Goal: Task Accomplishment & Management: Manage account settings

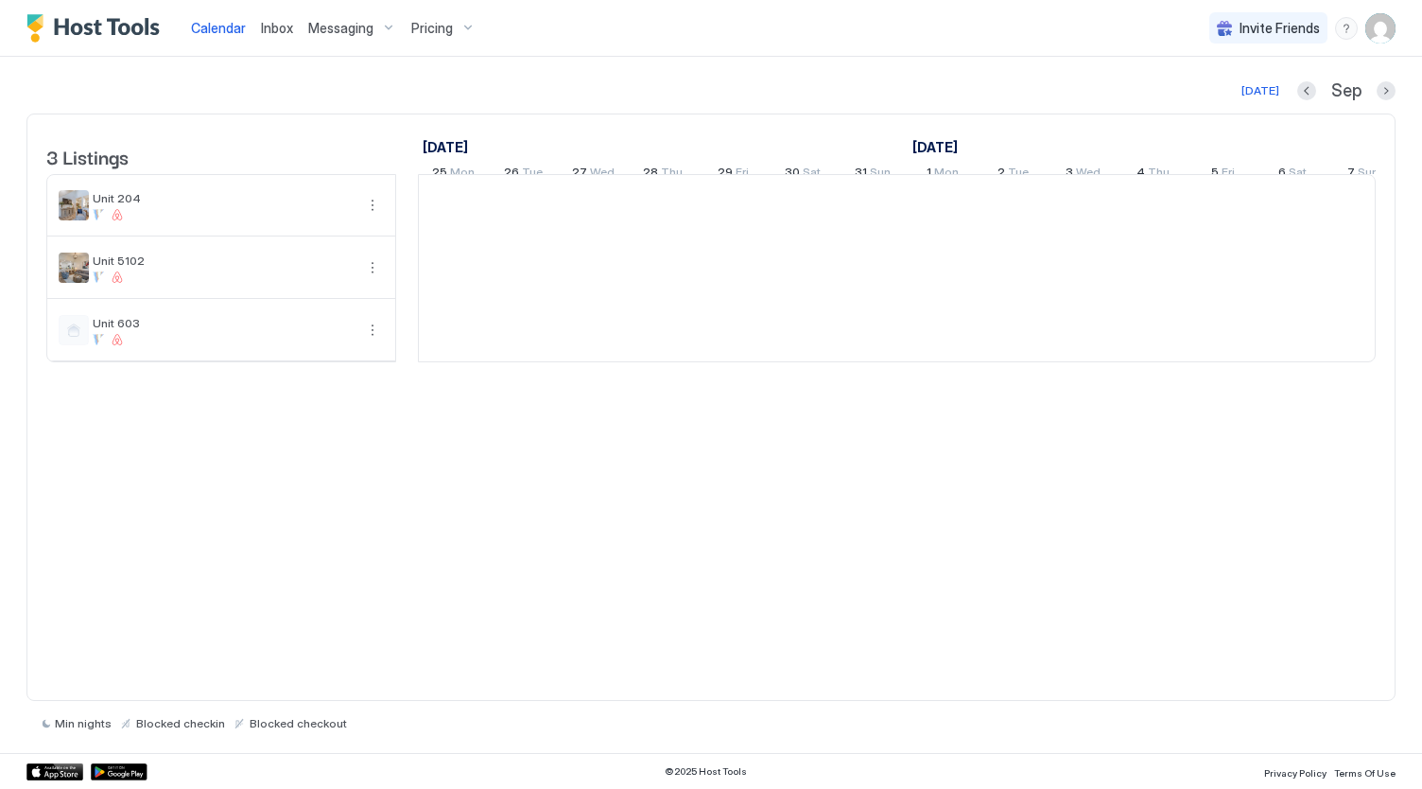
scroll to position [0, 1051]
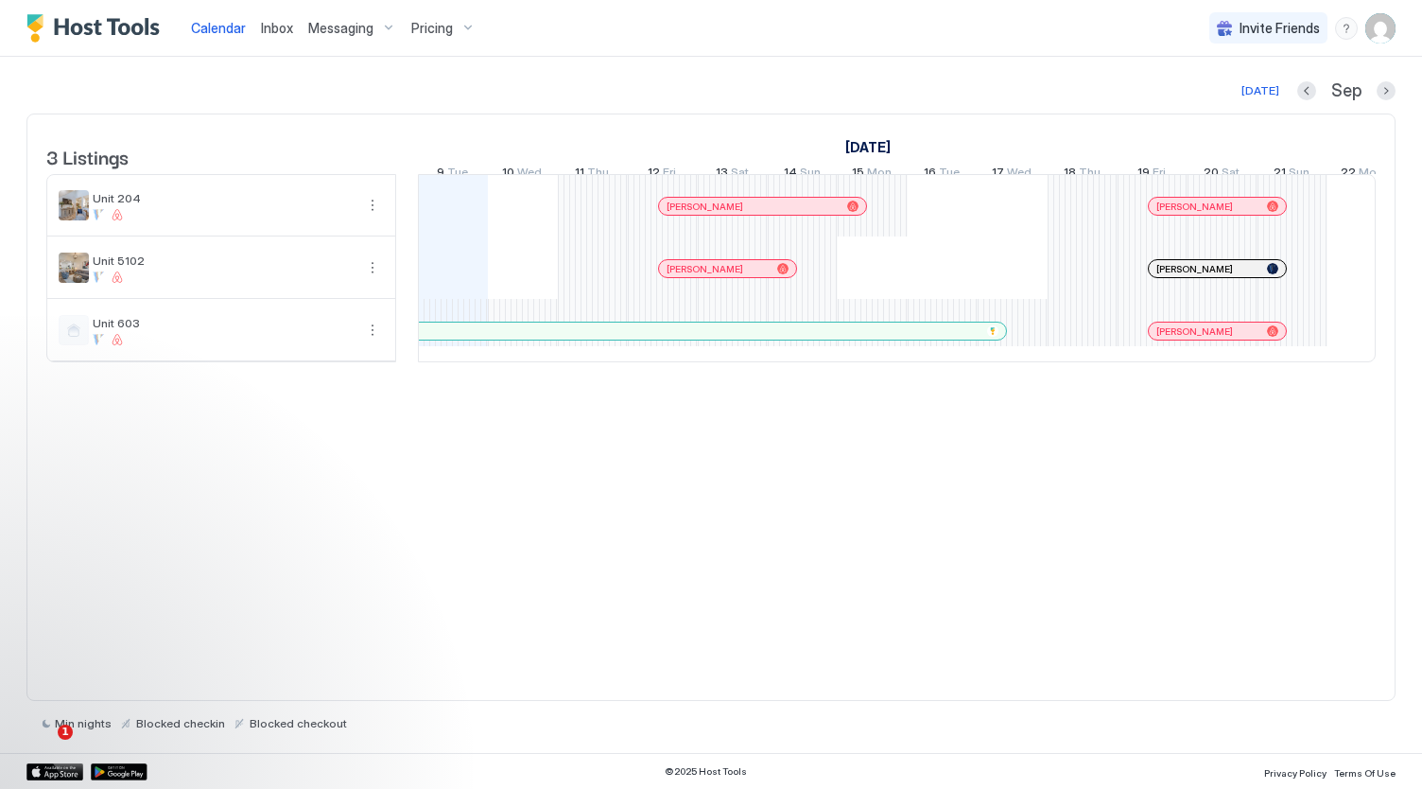
click at [1379, 35] on img "User profile" at bounding box center [1381, 28] width 30 height 30
click at [1293, 111] on div "Settings" at bounding box center [1275, 106] width 240 height 33
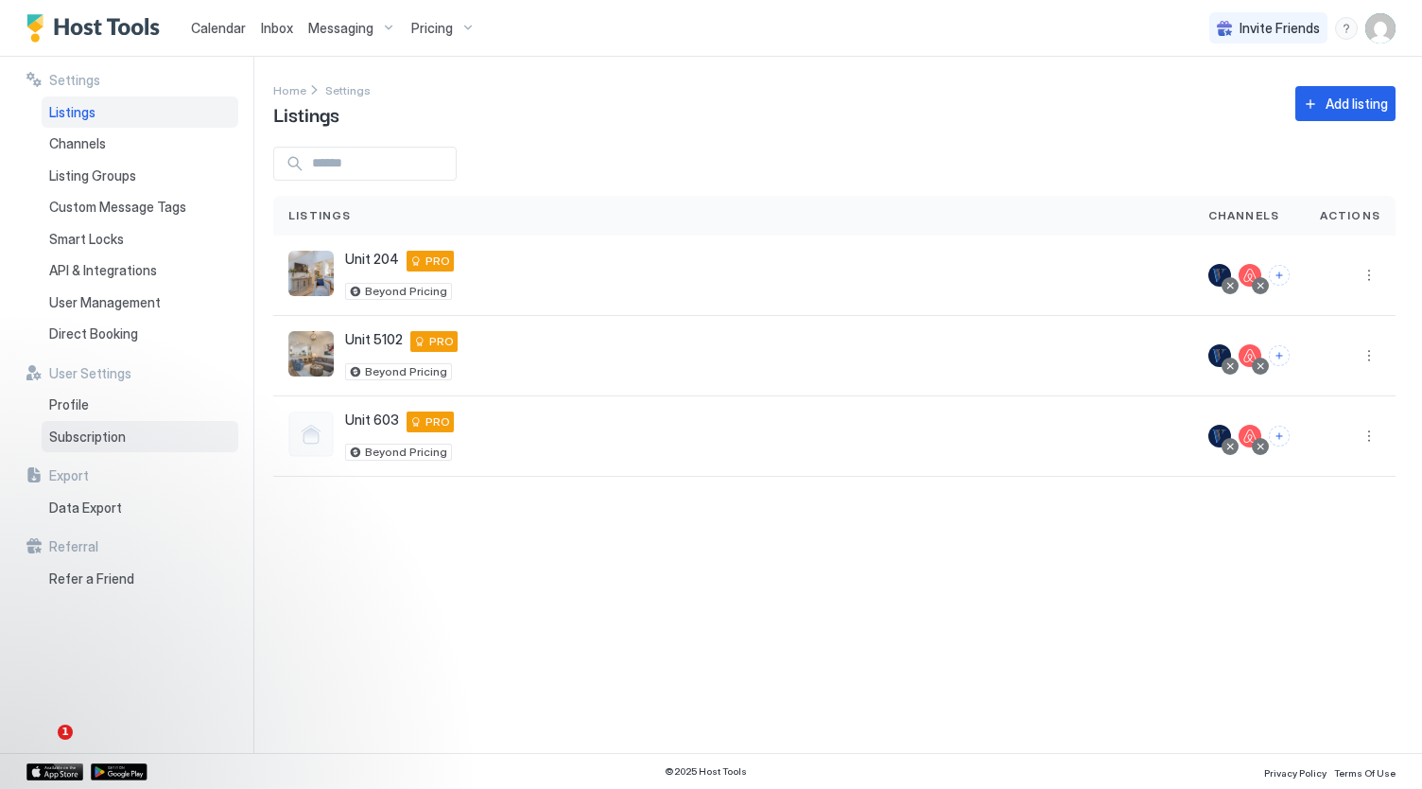
click at [91, 440] on span "Subscription" at bounding box center [87, 436] width 77 height 17
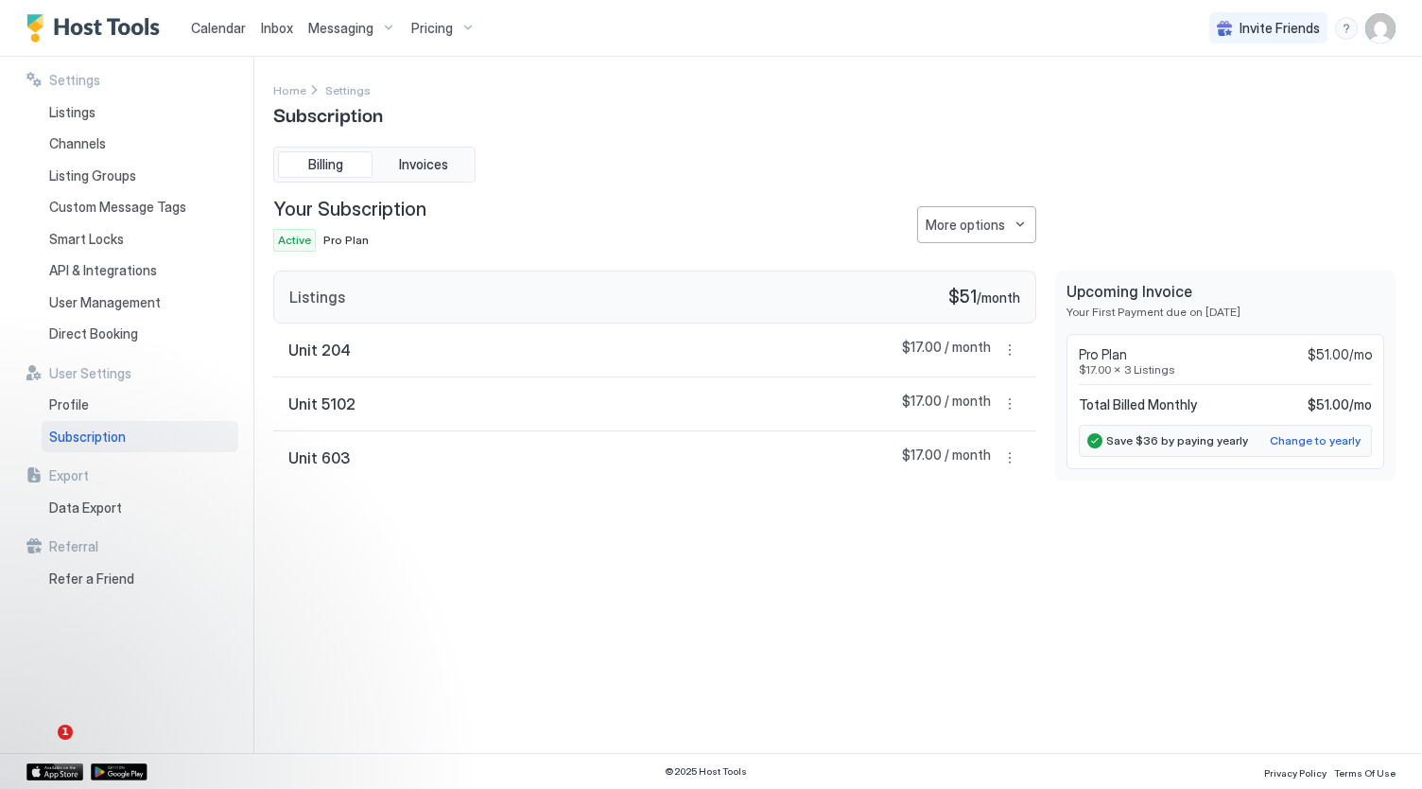
click at [1019, 218] on button "More options" at bounding box center [976, 224] width 119 height 37
click at [1071, 173] on div at bounding box center [711, 394] width 1422 height 789
click at [143, 396] on div "Profile" at bounding box center [140, 405] width 197 height 32
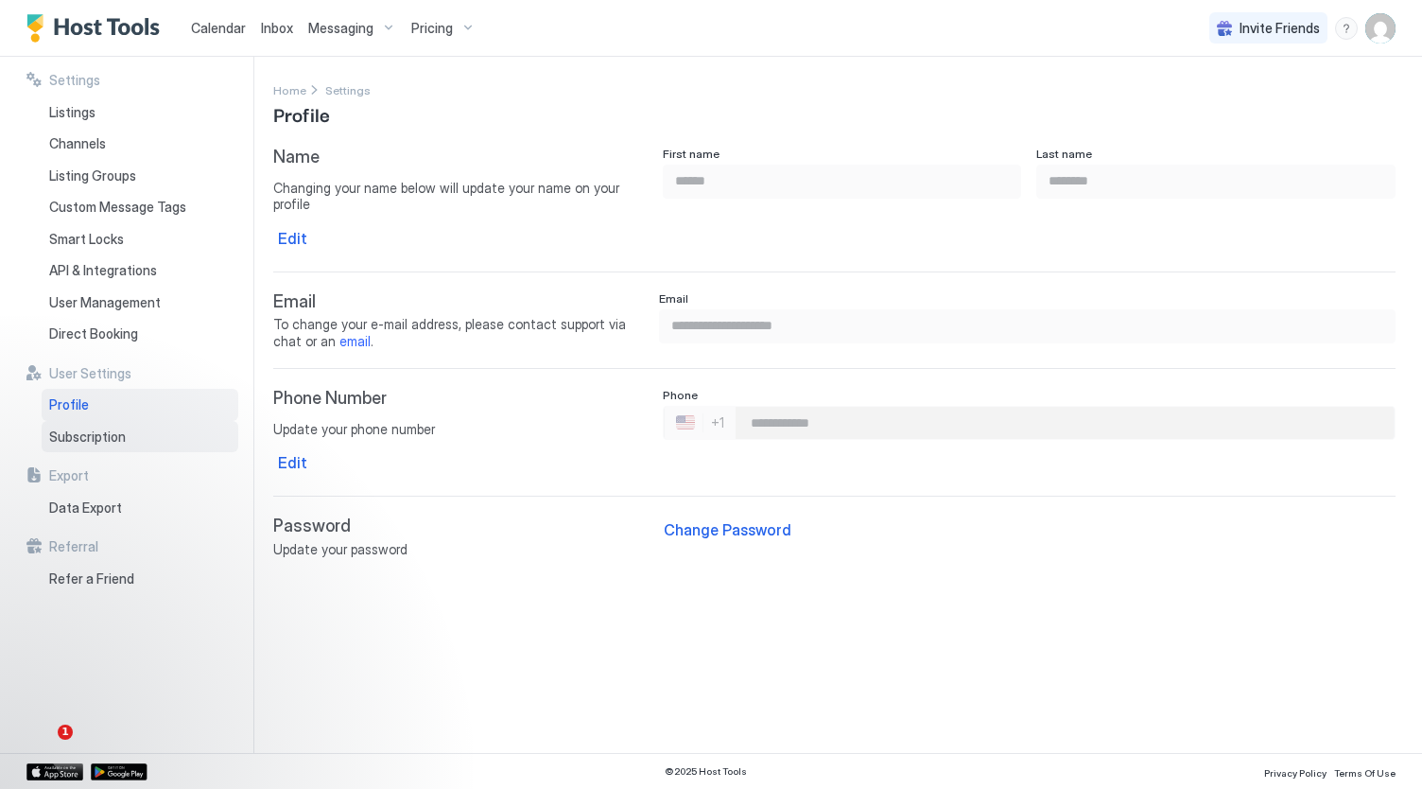
click at [102, 438] on span "Subscription" at bounding box center [87, 436] width 77 height 17
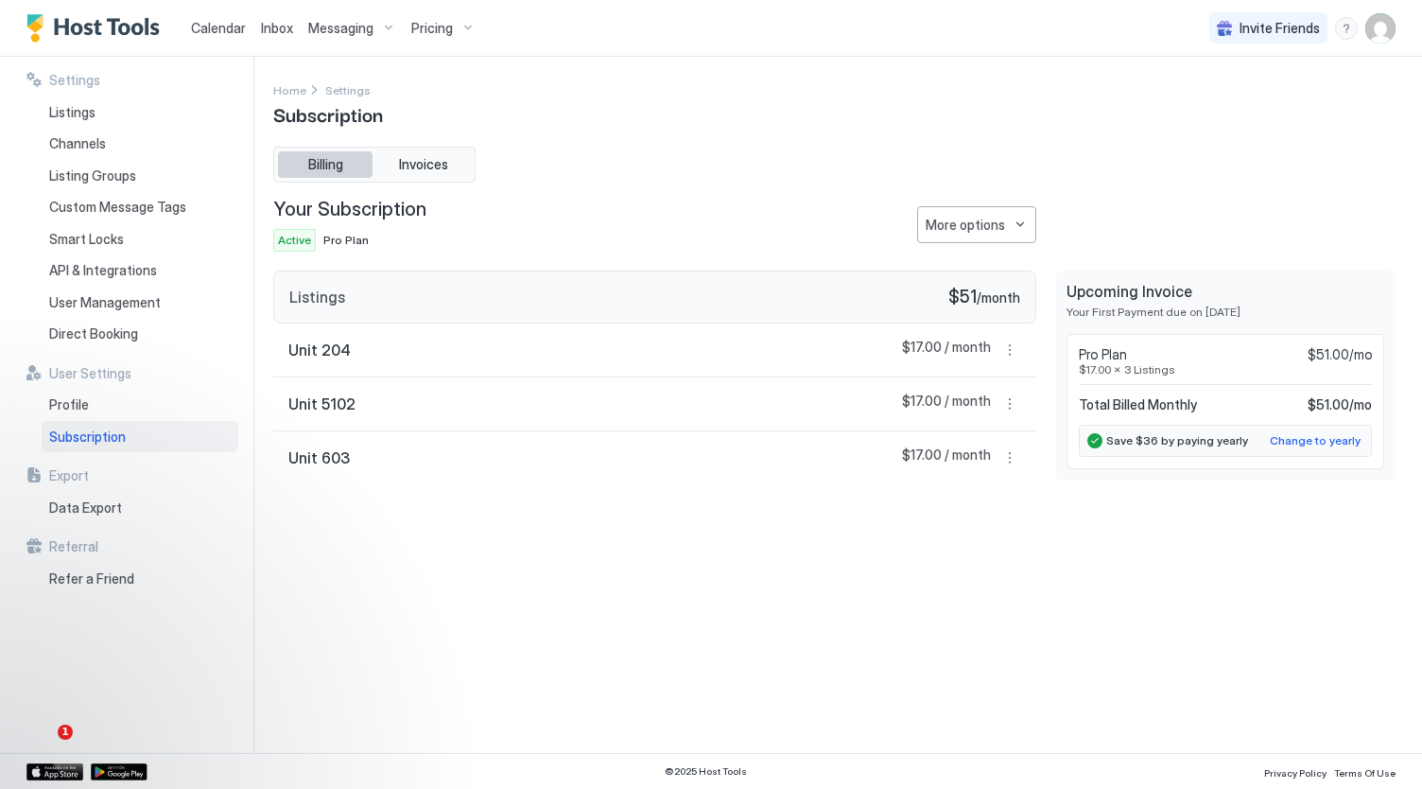
click at [338, 165] on span "Billing" at bounding box center [325, 164] width 35 height 17
click at [443, 170] on span "Invoices" at bounding box center [423, 164] width 49 height 17
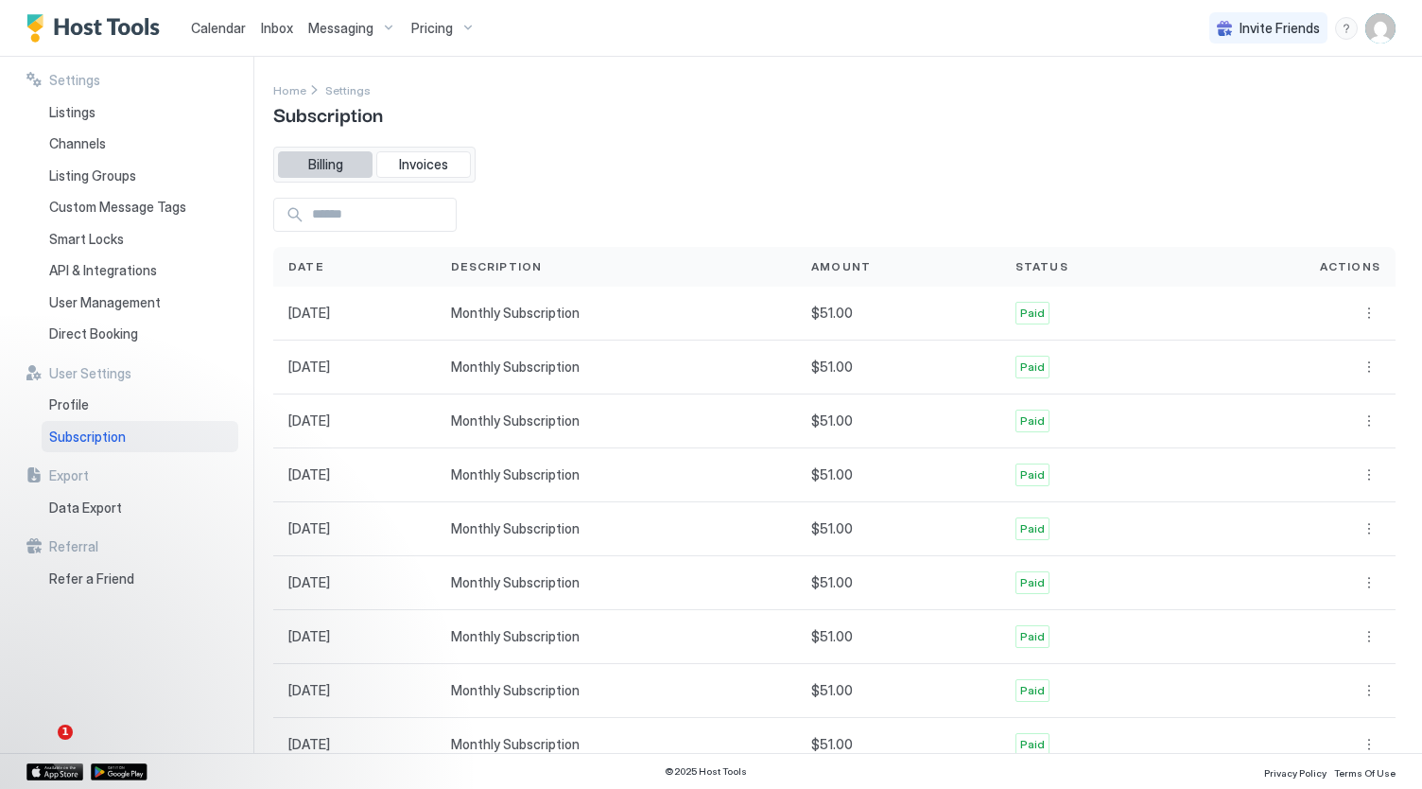
click at [322, 175] on button "Billing" at bounding box center [325, 164] width 95 height 26
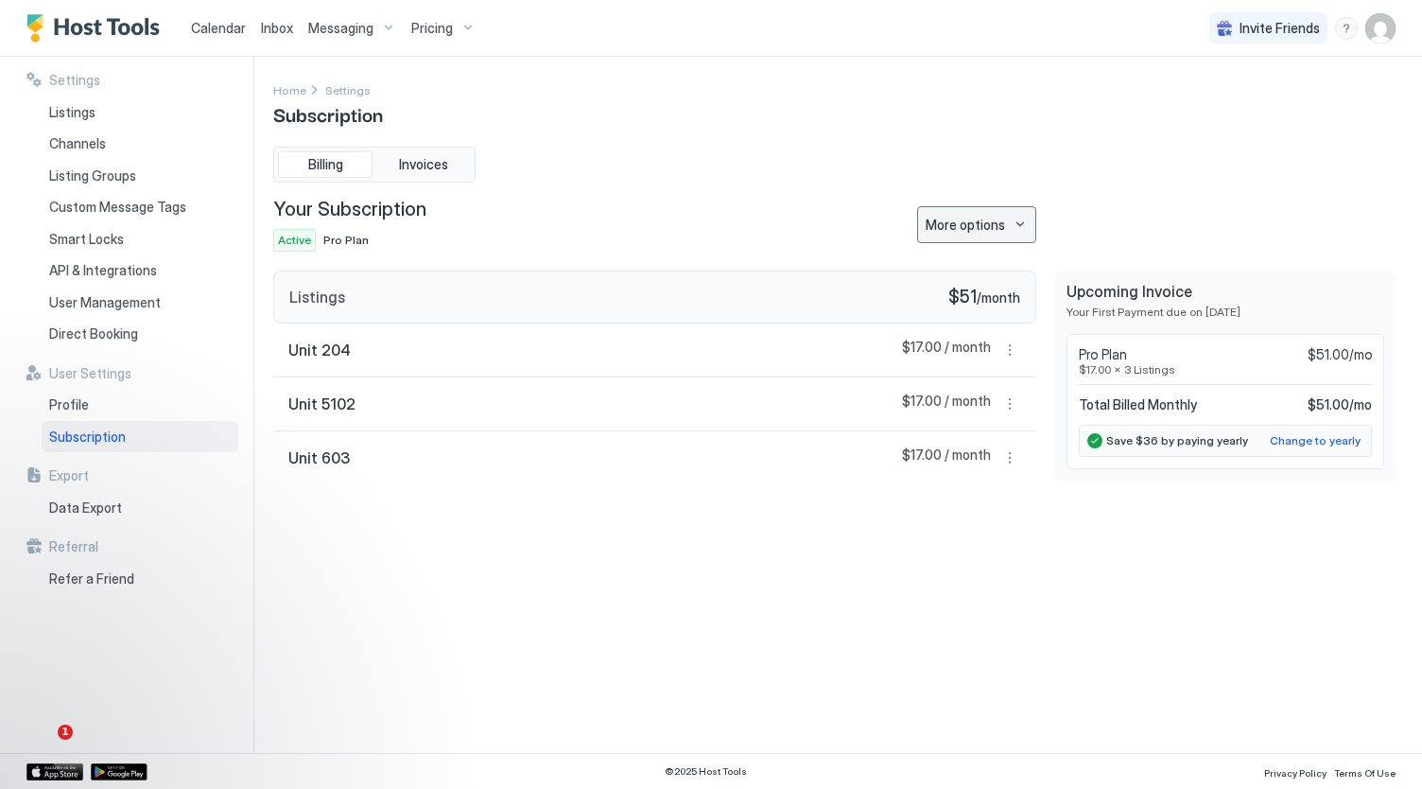
click at [1009, 230] on button "More options" at bounding box center [976, 224] width 119 height 37
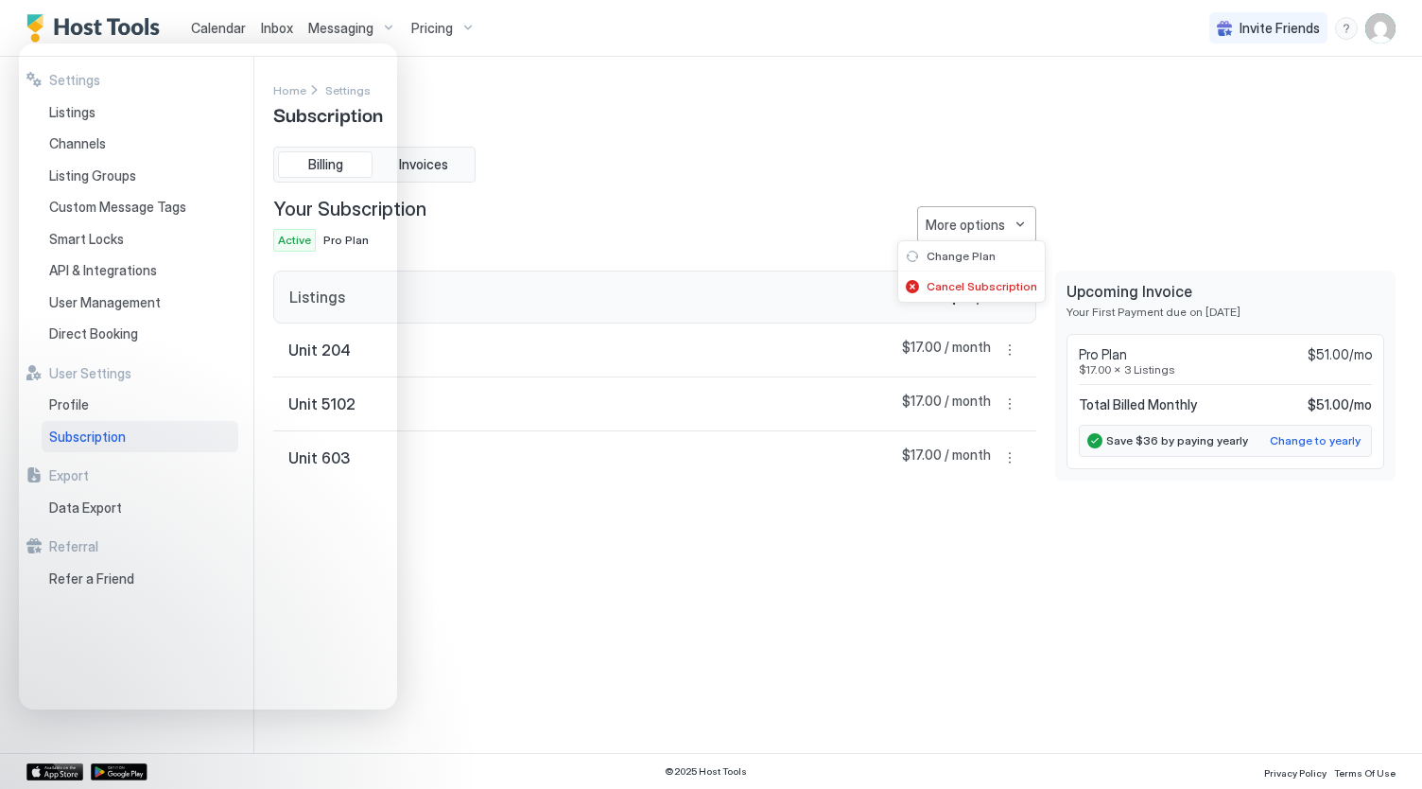
click at [775, 106] on div at bounding box center [711, 394] width 1422 height 789
click at [1385, 27] on img "User profile" at bounding box center [1381, 28] width 30 height 30
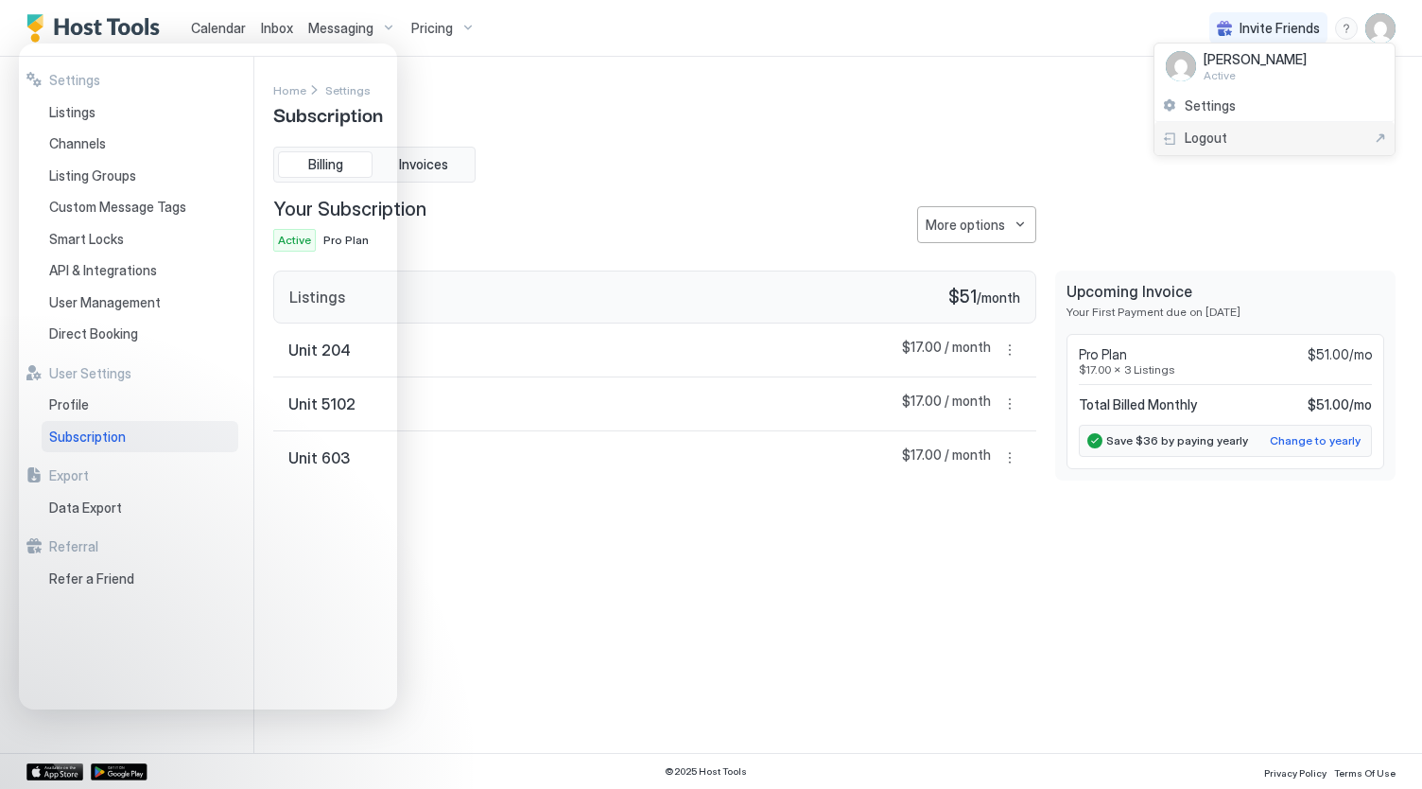
click at [1270, 143] on div "Logout" at bounding box center [1274, 138] width 225 height 17
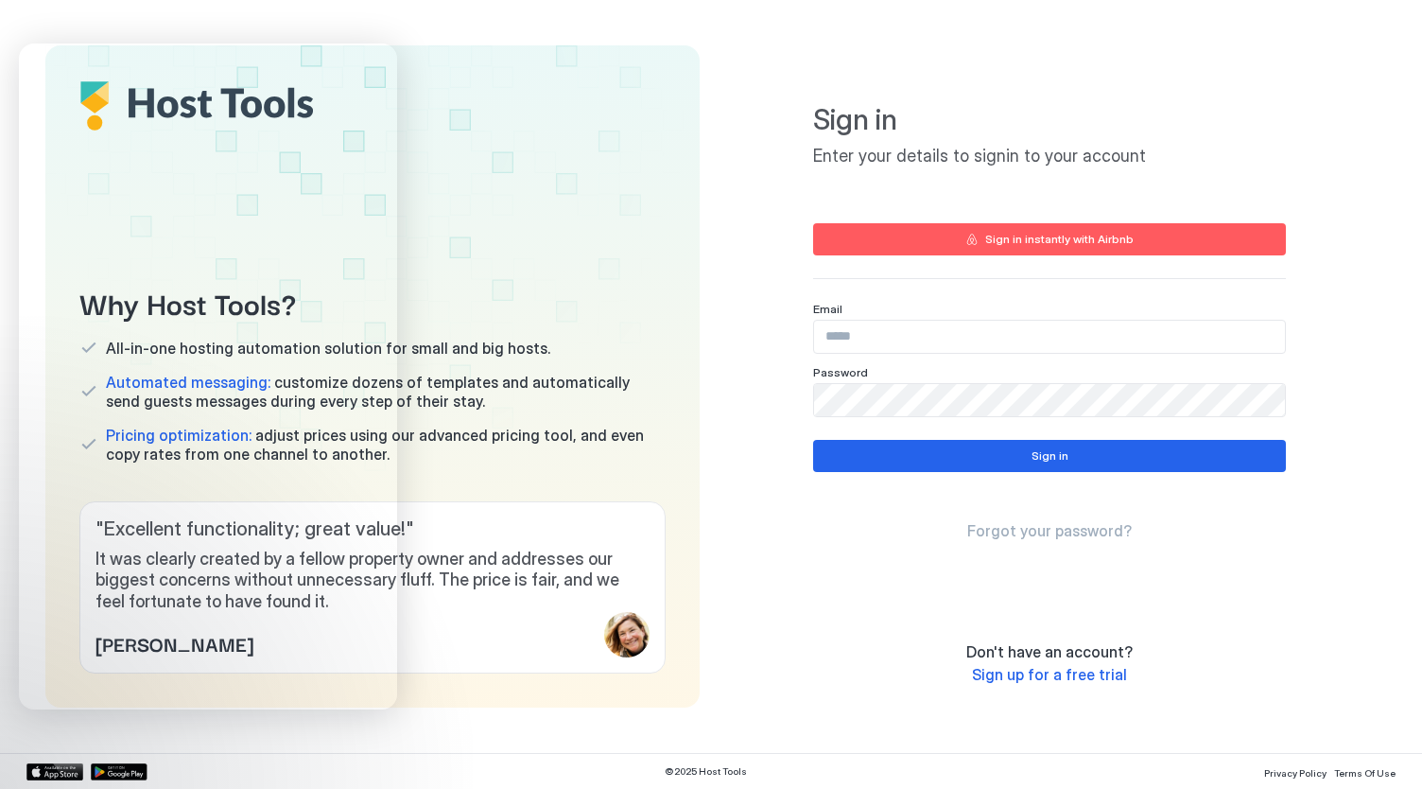
click at [932, 335] on input "Input Field" at bounding box center [1049, 337] width 471 height 32
type input "**********"
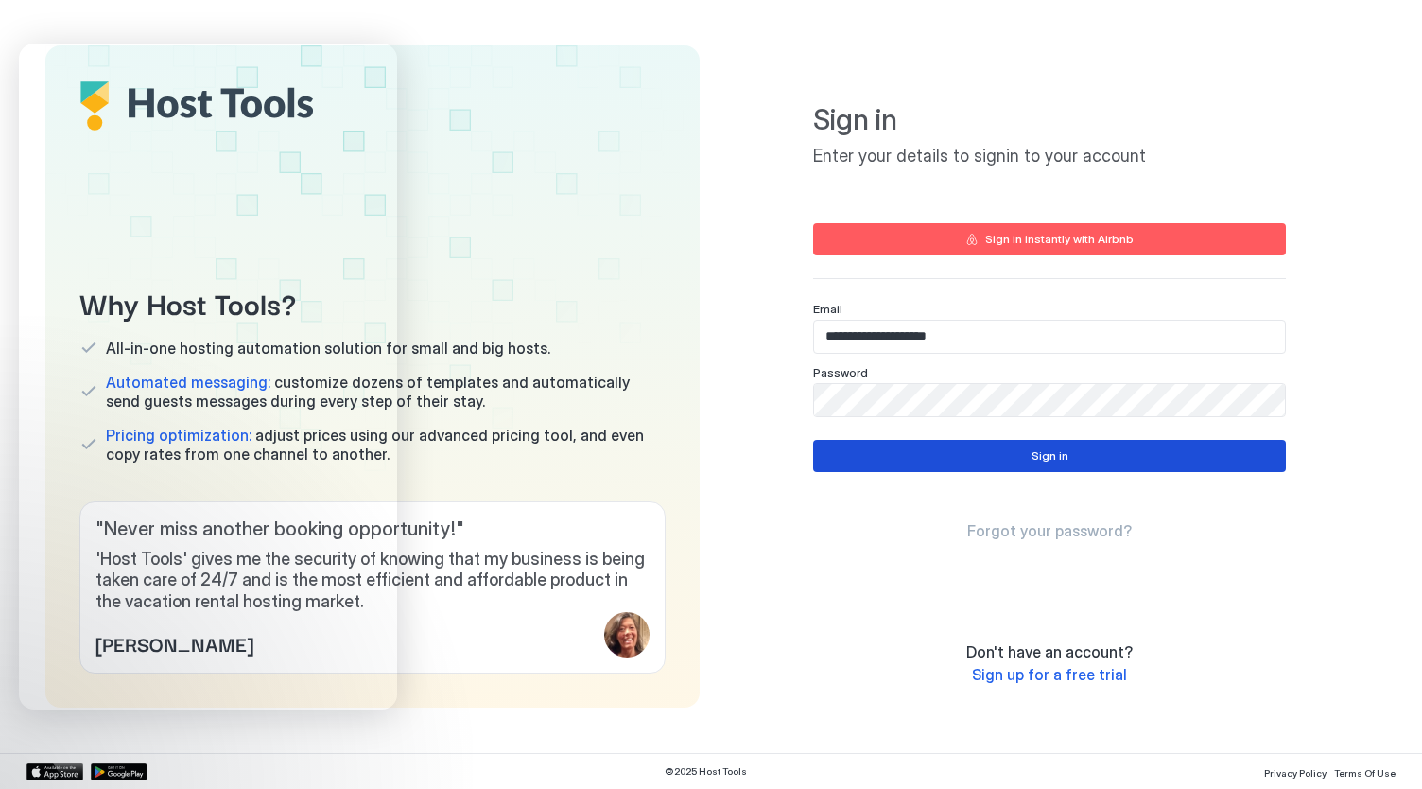
click at [1023, 457] on button "Sign in" at bounding box center [1049, 456] width 473 height 32
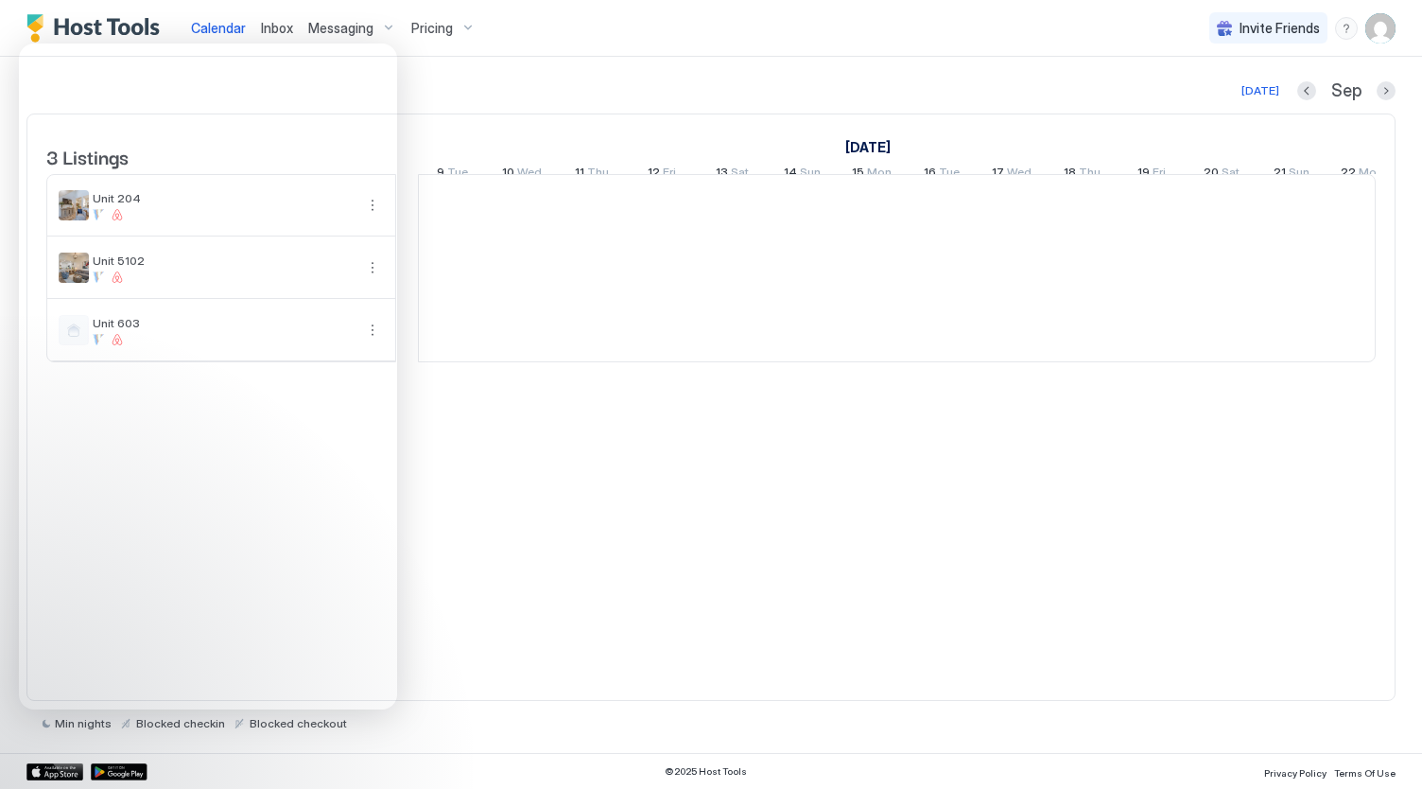
scroll to position [0, 1051]
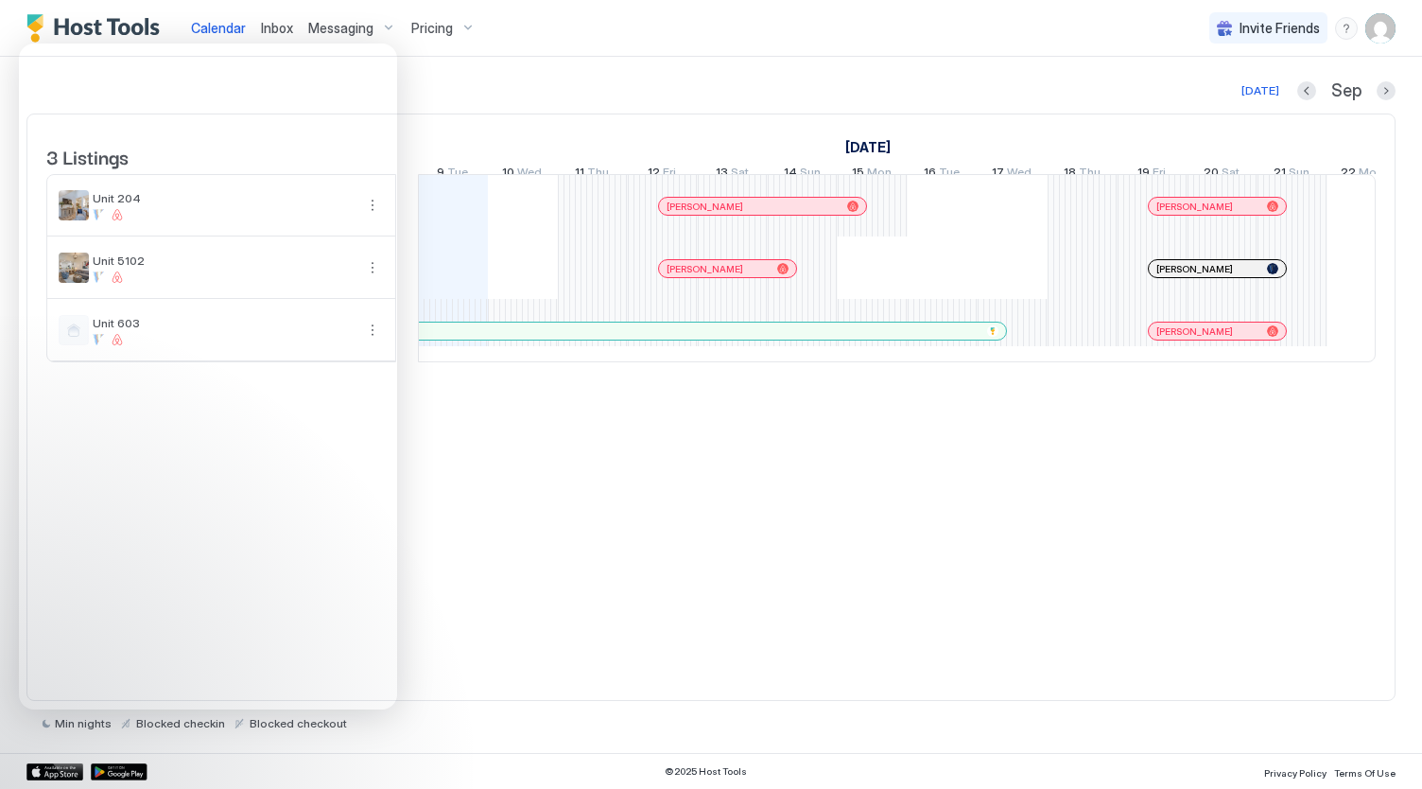
click at [1400, 22] on div "Calendar Inbox Messaging Pricing Invite Friends AG" at bounding box center [711, 28] width 1422 height 57
click at [1377, 26] on img "User profile" at bounding box center [1381, 28] width 30 height 30
click at [1307, 111] on div "Settings" at bounding box center [1275, 106] width 240 height 33
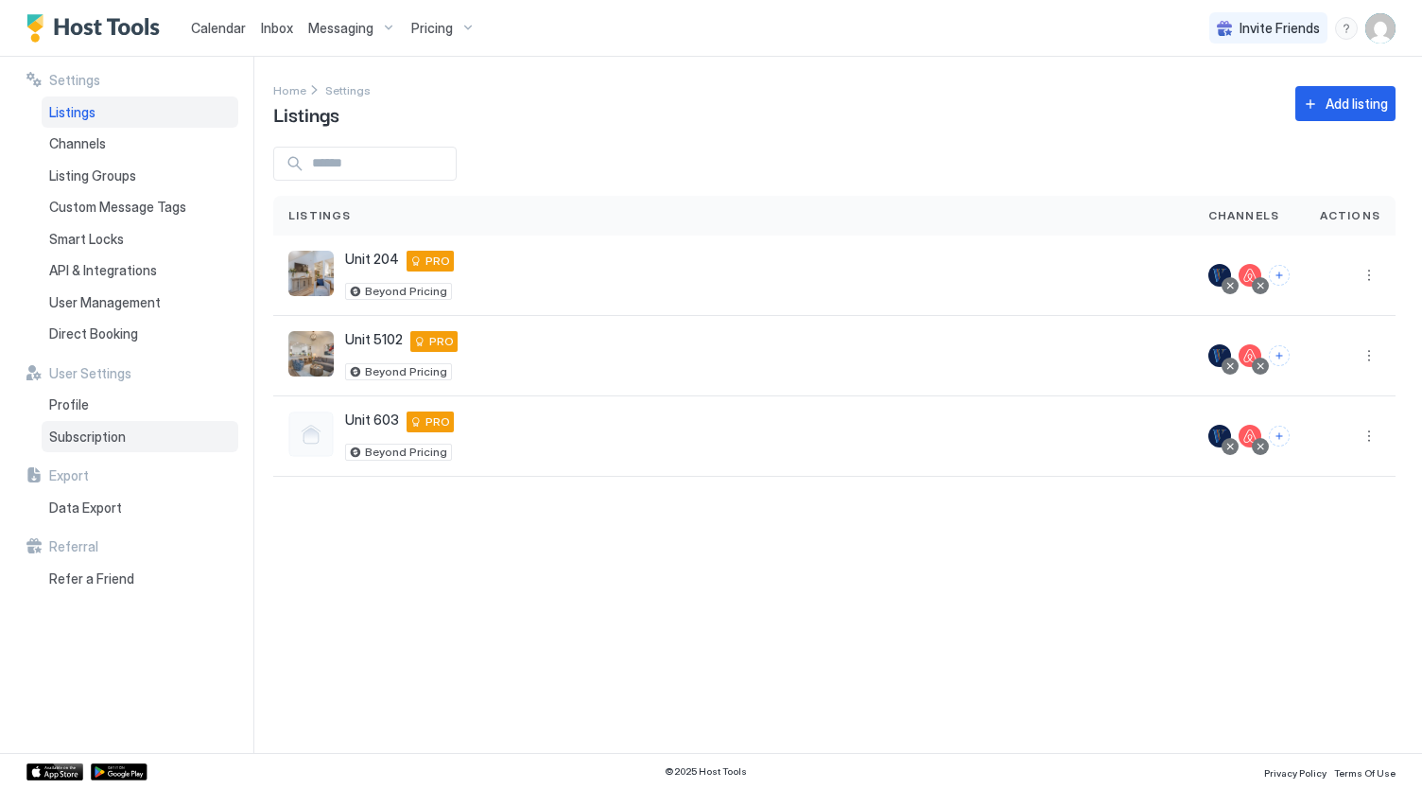
click at [94, 428] on span "Subscription" at bounding box center [87, 436] width 77 height 17
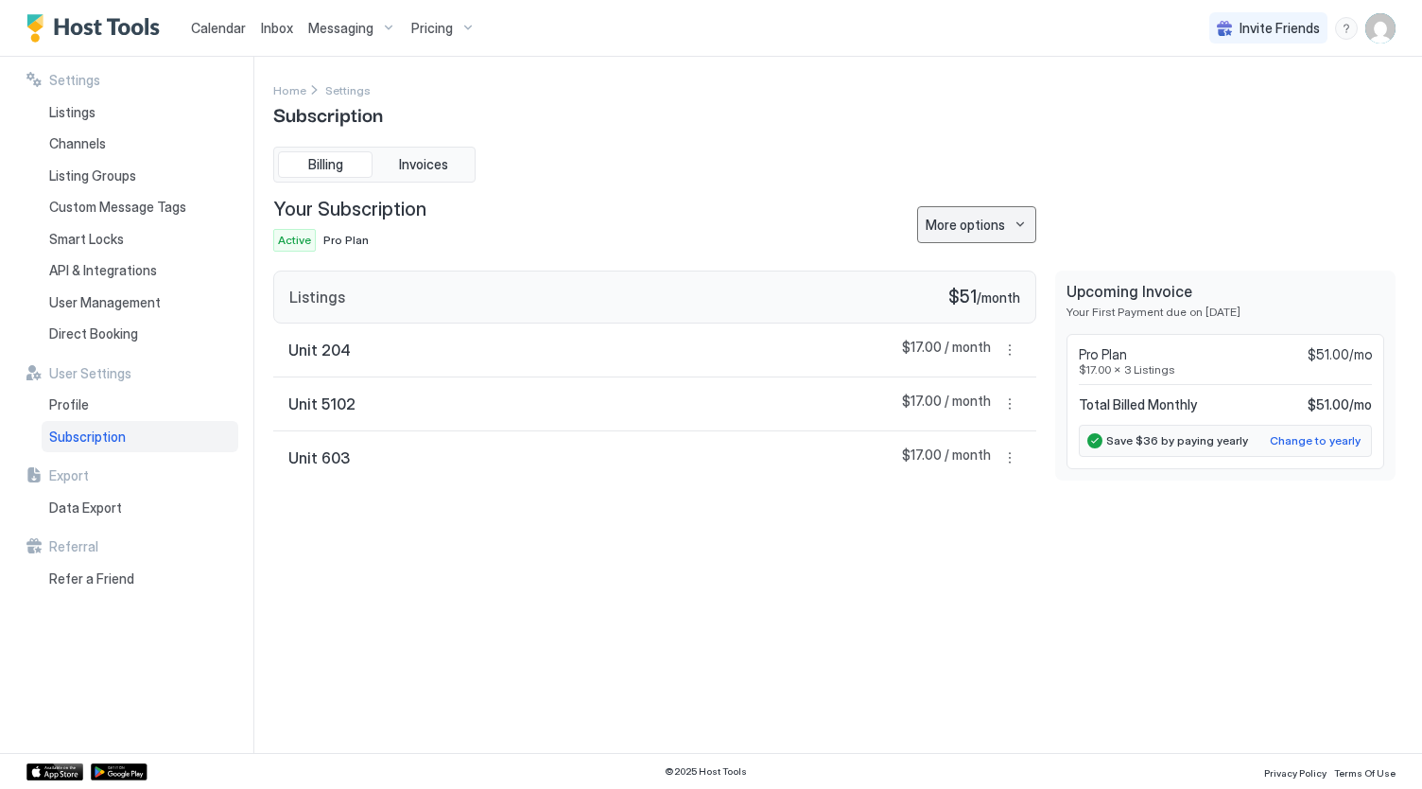
click at [970, 230] on div "More options" at bounding box center [965, 225] width 79 height 20
click at [970, 230] on div at bounding box center [711, 394] width 1422 height 789
click at [970, 230] on div "More options" at bounding box center [965, 225] width 79 height 20
click at [956, 251] on span "Change Plan" at bounding box center [961, 256] width 69 height 14
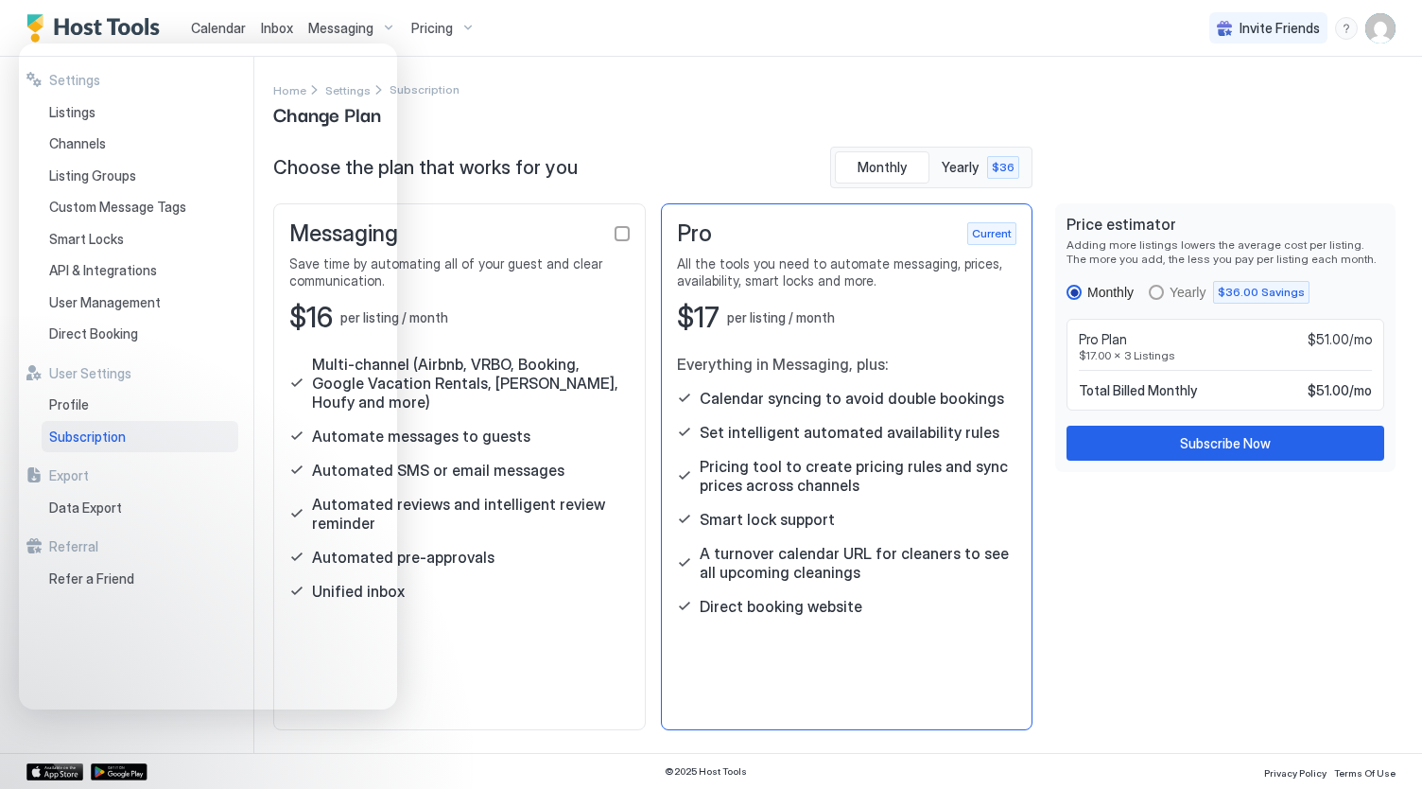
click at [526, 638] on div "Messaging Save time by automating all of your guest and clear communication. $1…" at bounding box center [459, 466] width 373 height 527
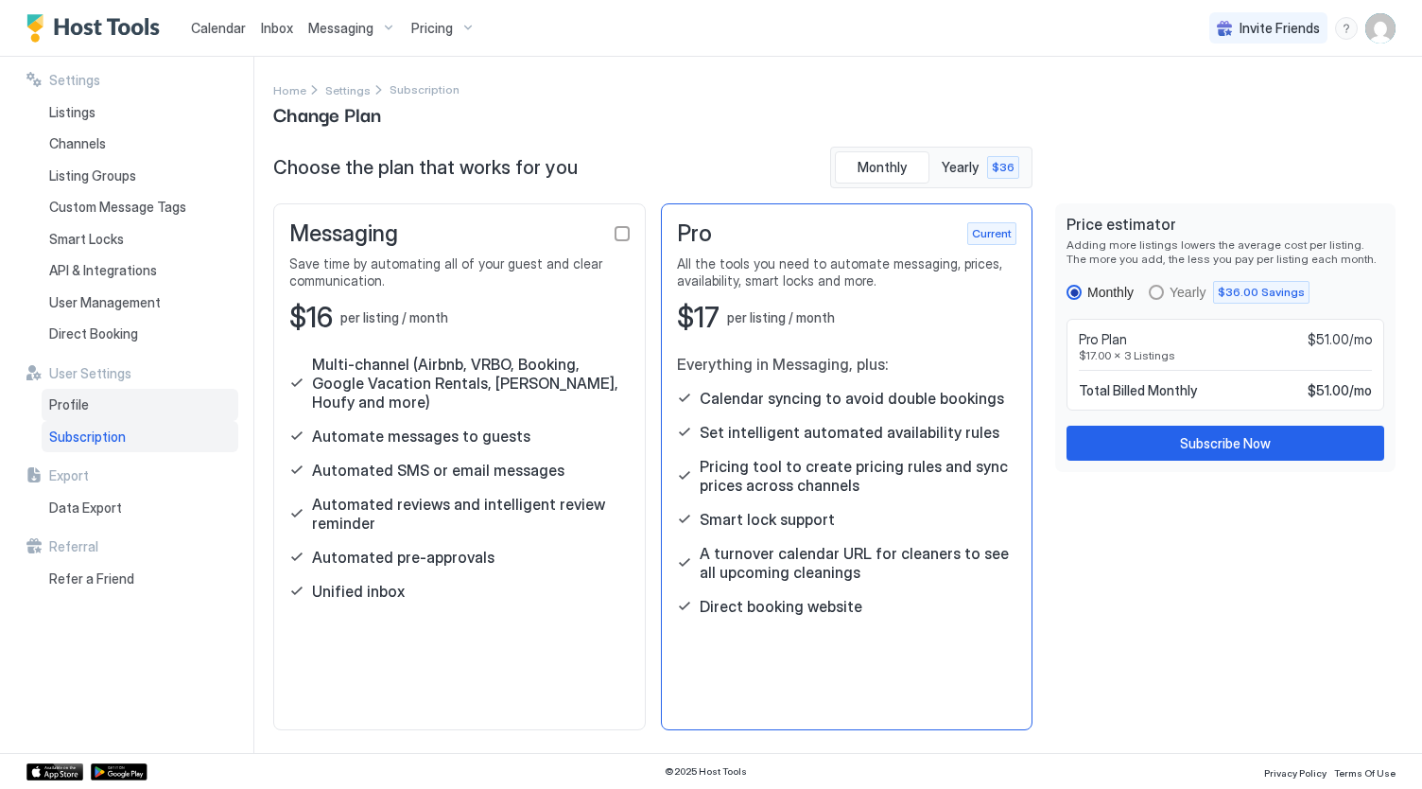
click at [151, 396] on div "Profile" at bounding box center [140, 405] width 197 height 32
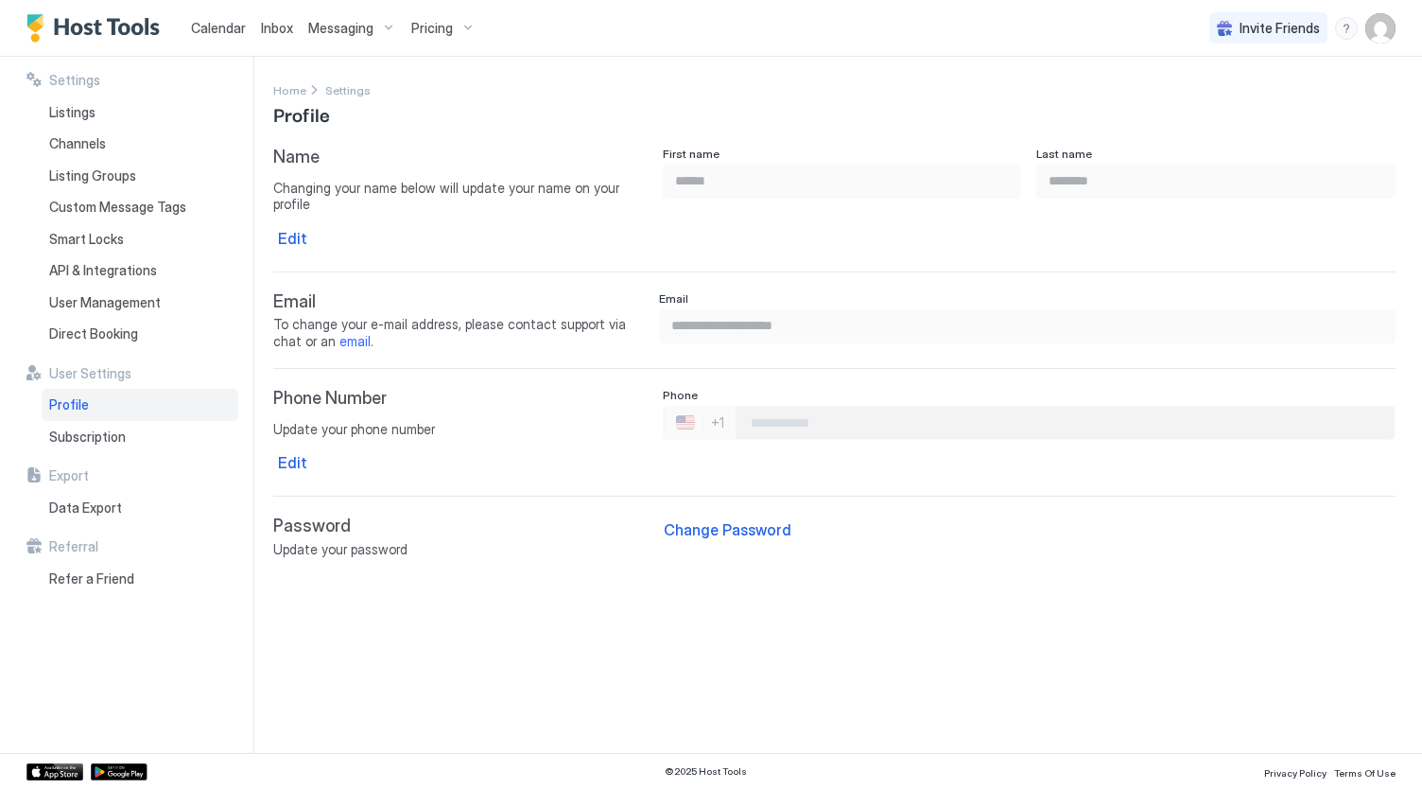
type input "**********"
click at [152, 339] on div "Direct Booking" at bounding box center [140, 334] width 197 height 32
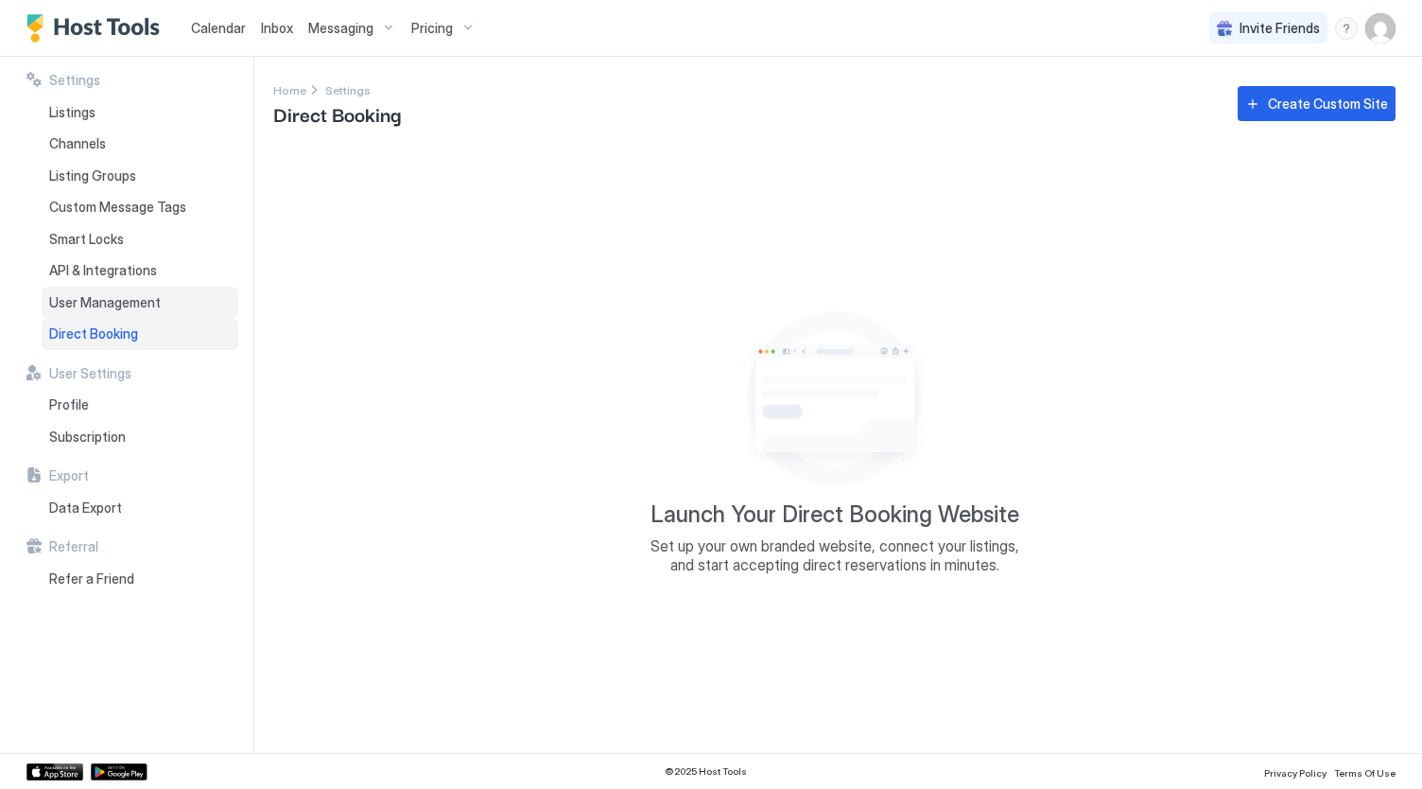
click at [145, 314] on div "User Management" at bounding box center [140, 303] width 197 height 32
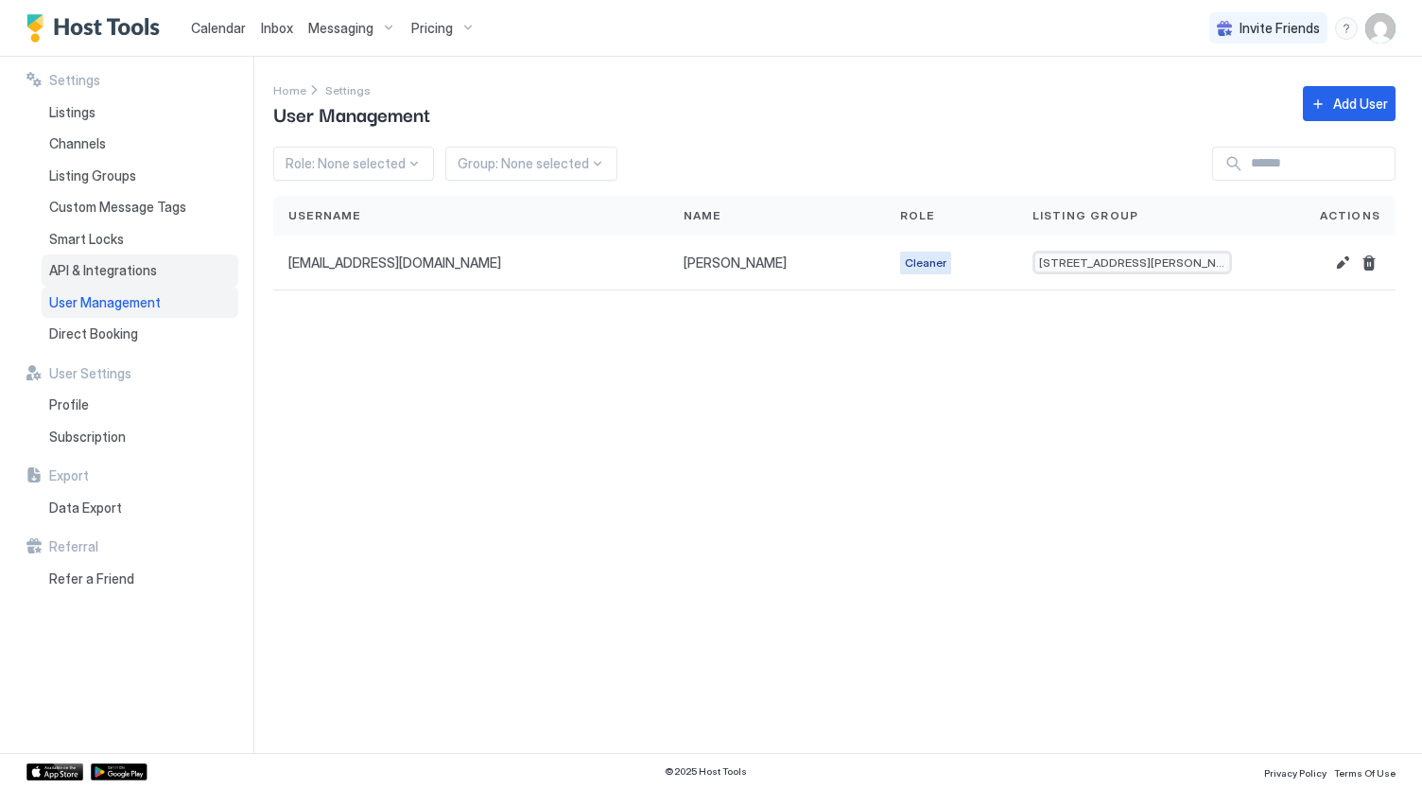
click at [139, 269] on span "API & Integrations" at bounding box center [103, 270] width 108 height 17
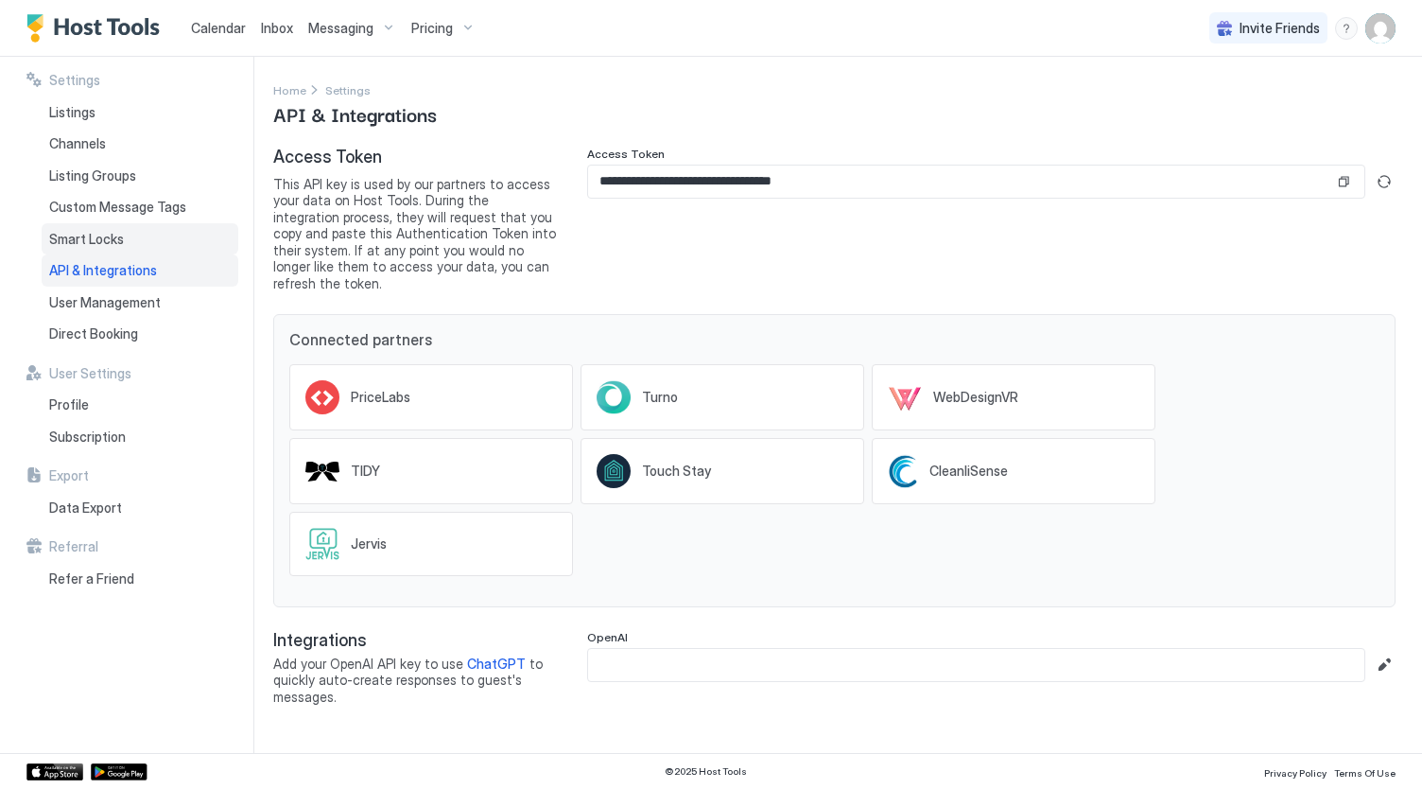
click at [121, 224] on div "Smart Locks" at bounding box center [140, 239] width 197 height 32
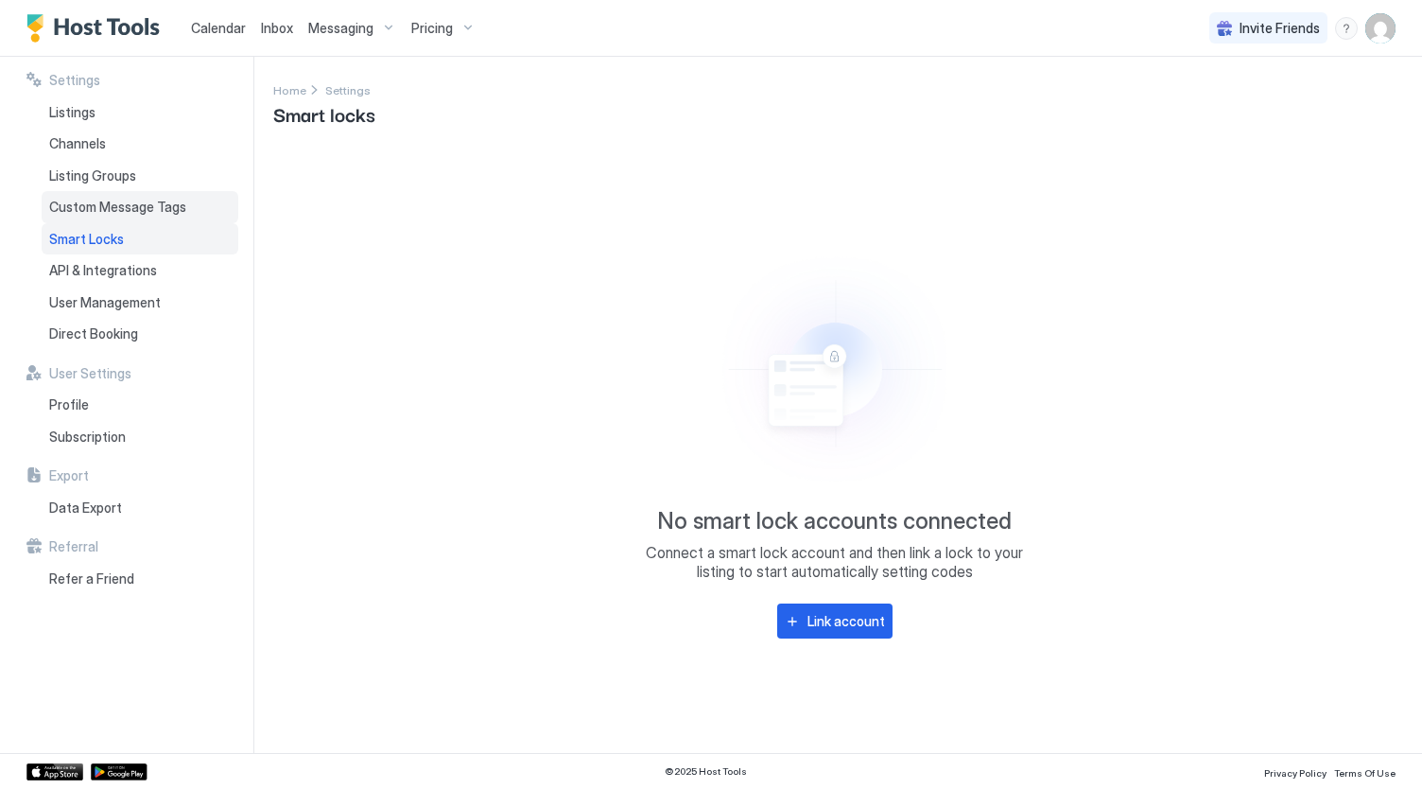
click at [124, 209] on span "Custom Message Tags" at bounding box center [117, 207] width 137 height 17
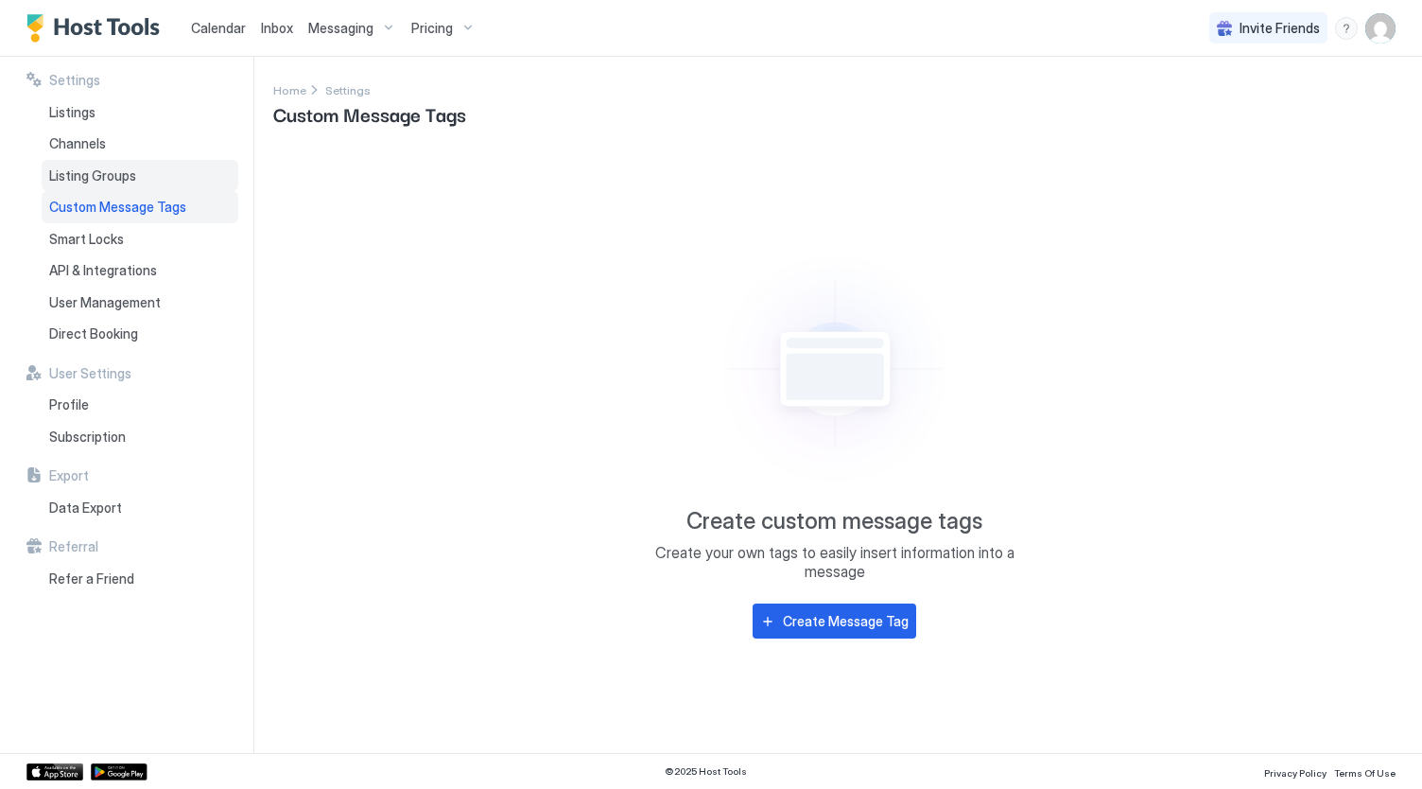
click at [120, 183] on span "Listing Groups" at bounding box center [92, 175] width 87 height 17
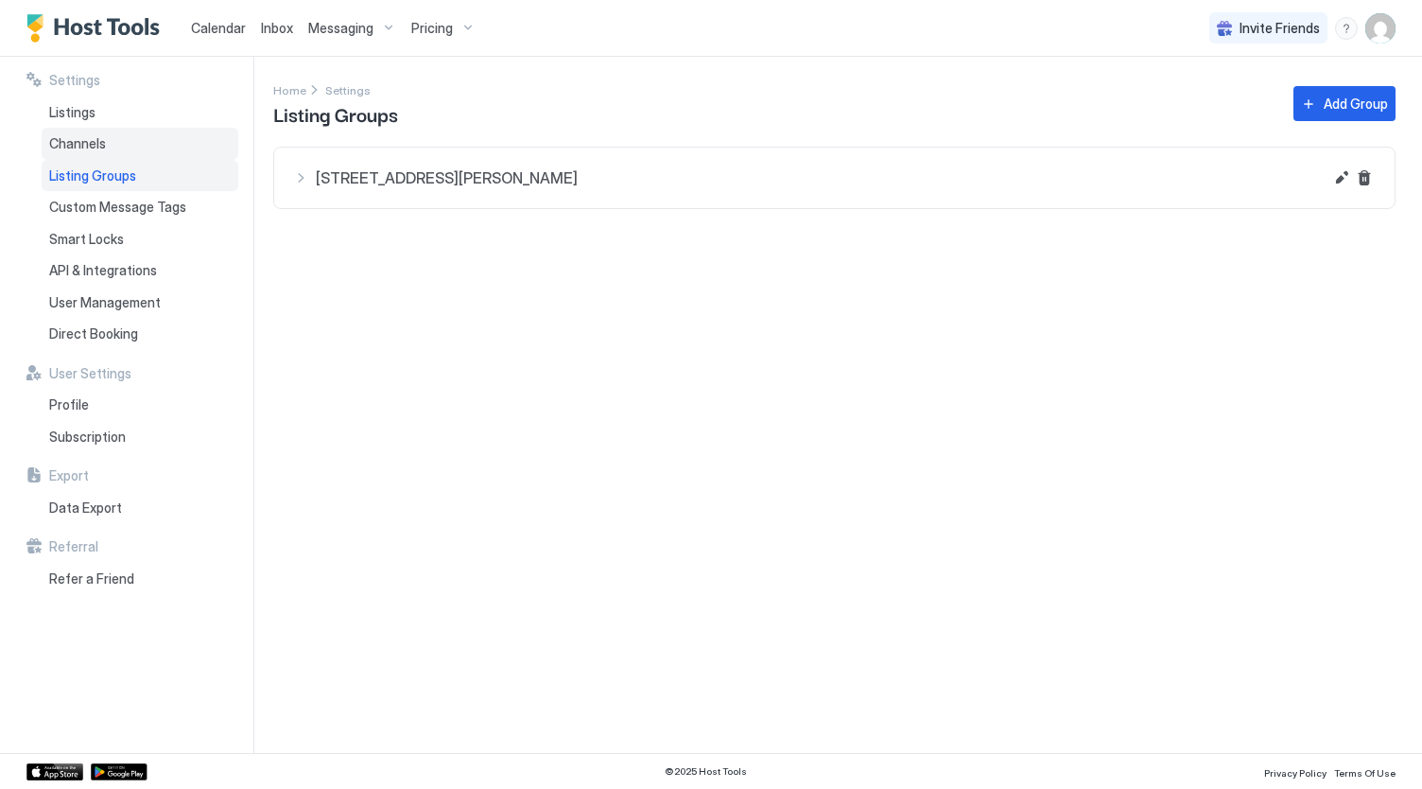
click at [112, 147] on div "Channels" at bounding box center [140, 144] width 197 height 32
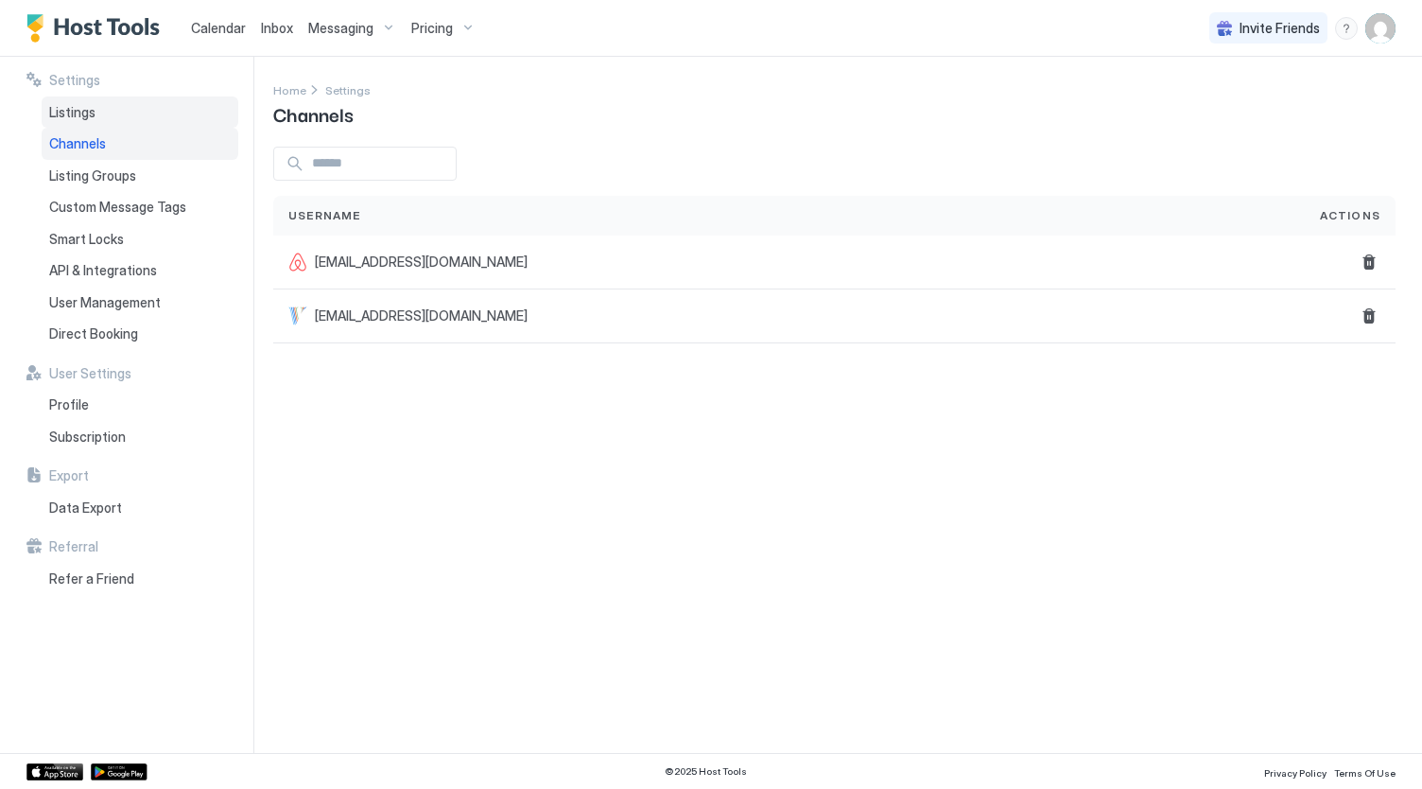
click at [104, 118] on div "Listings" at bounding box center [140, 112] width 197 height 32
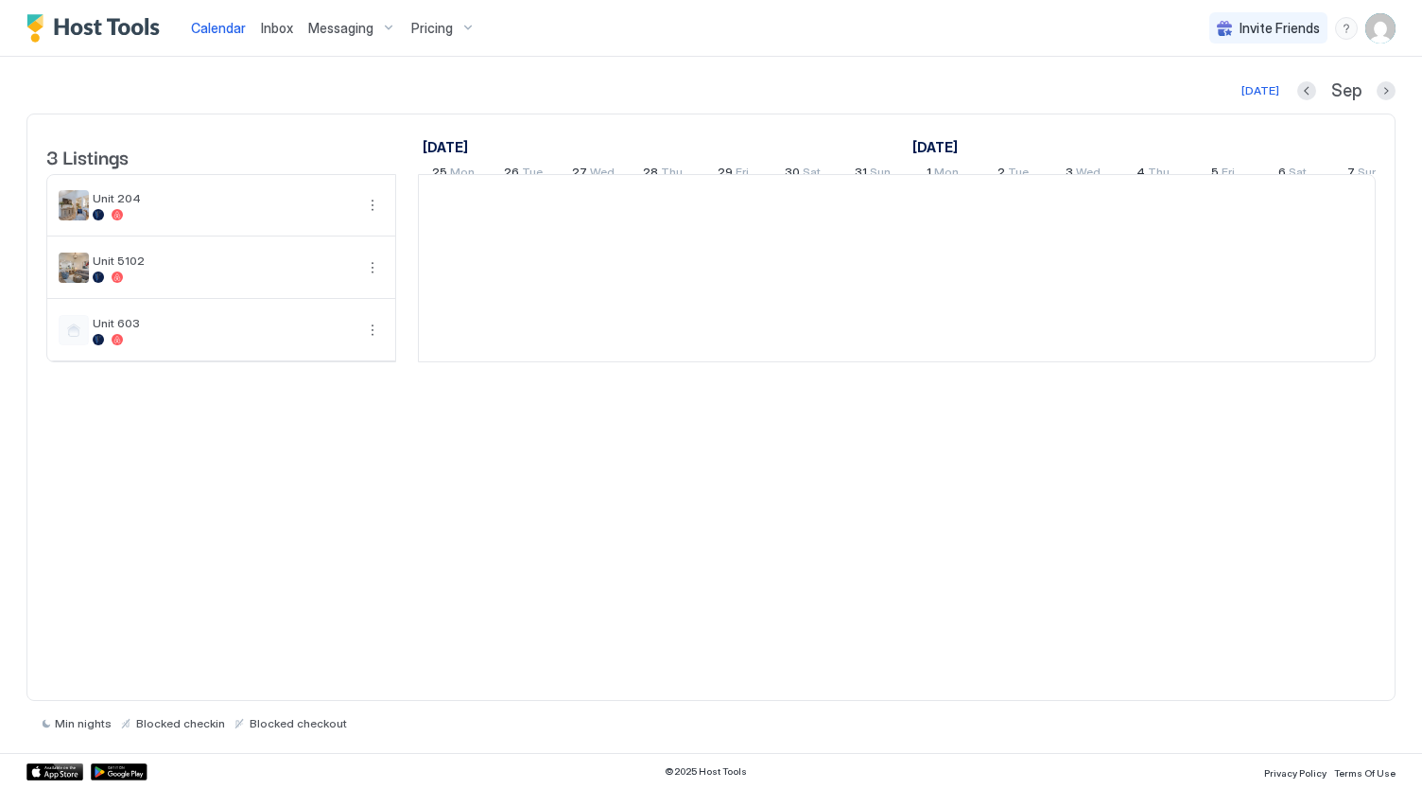
scroll to position [0, 1051]
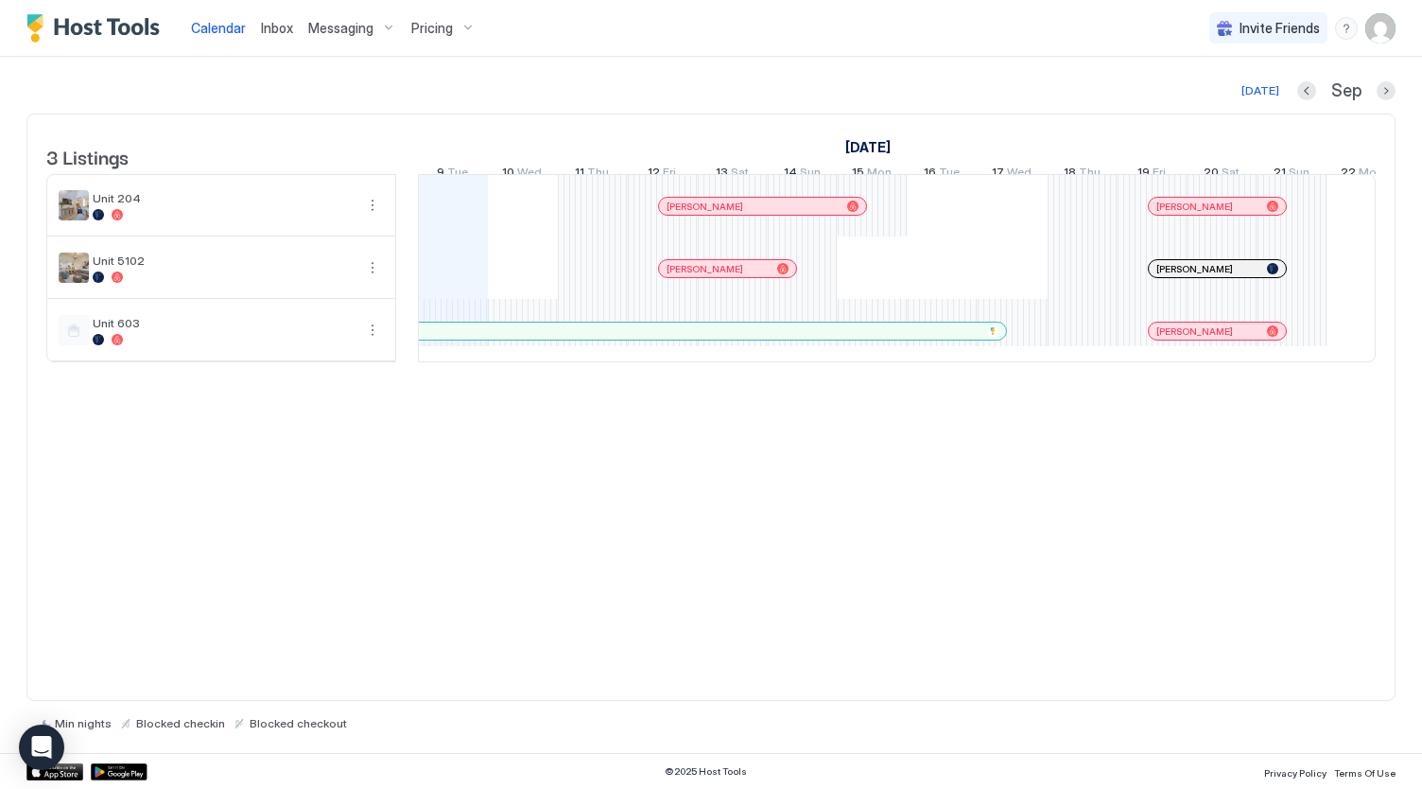
click at [419, 24] on span "Pricing" at bounding box center [432, 28] width 42 height 17
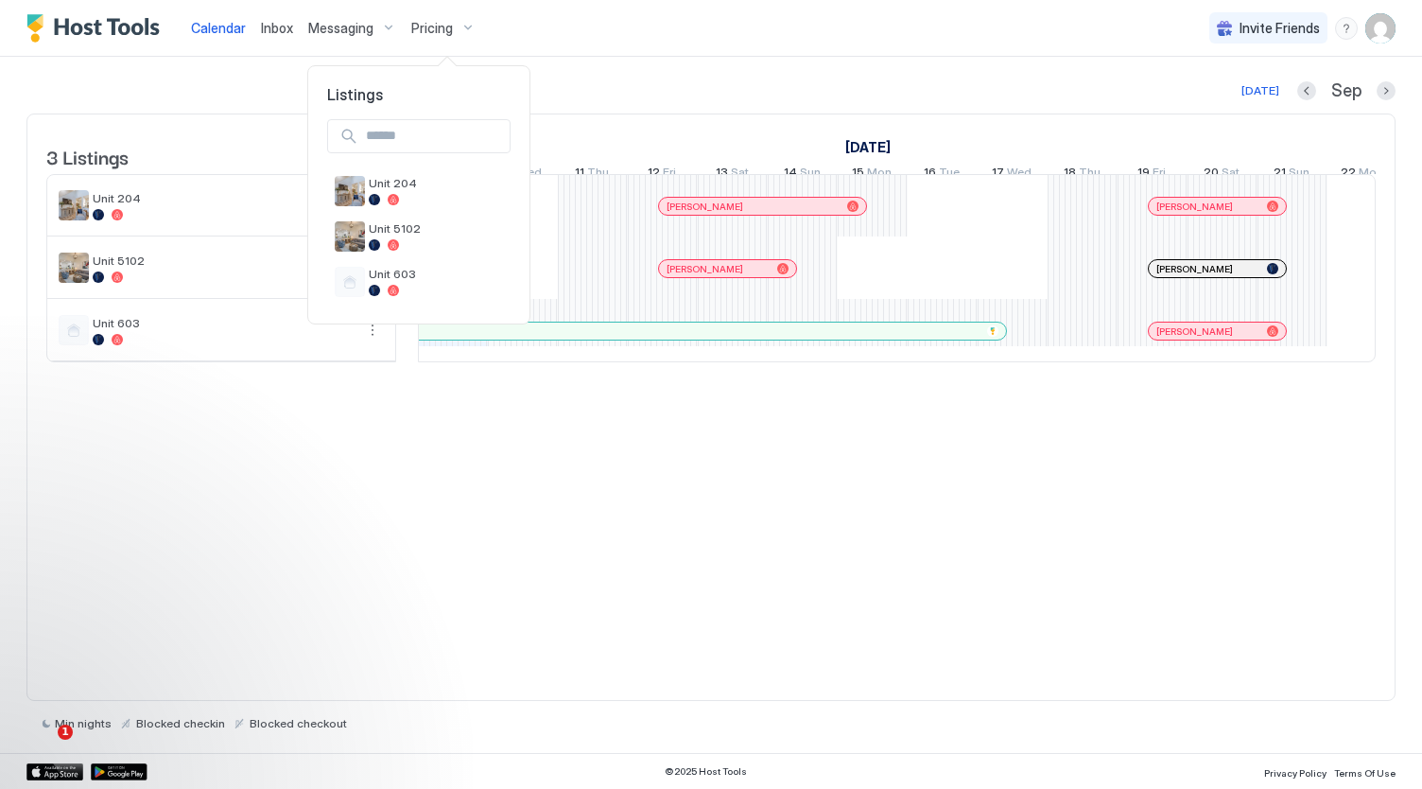
click at [1373, 29] on div at bounding box center [711, 394] width 1422 height 789
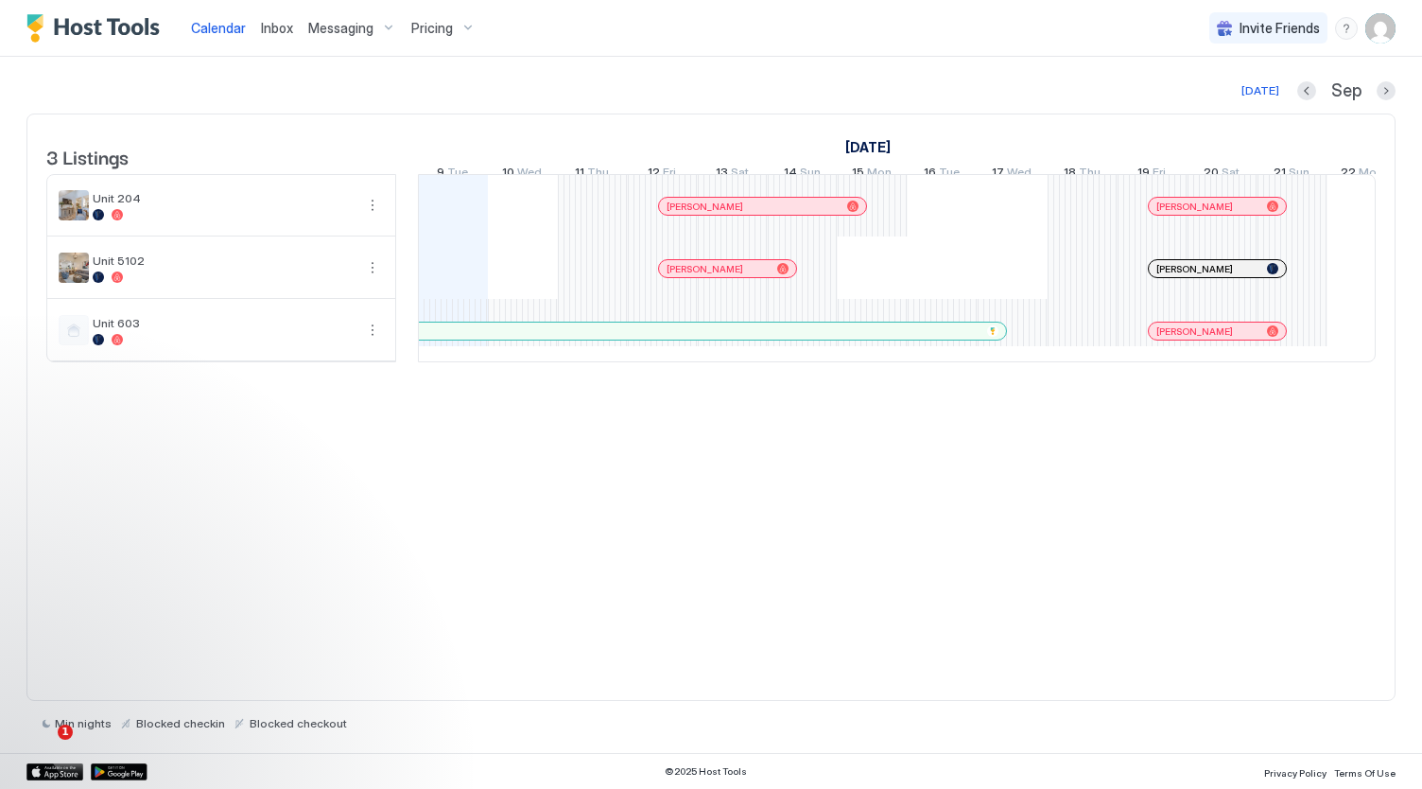
click at [1382, 20] on img "User profile" at bounding box center [1381, 28] width 30 height 30
click at [1271, 113] on div "Settings" at bounding box center [1275, 106] width 240 height 33
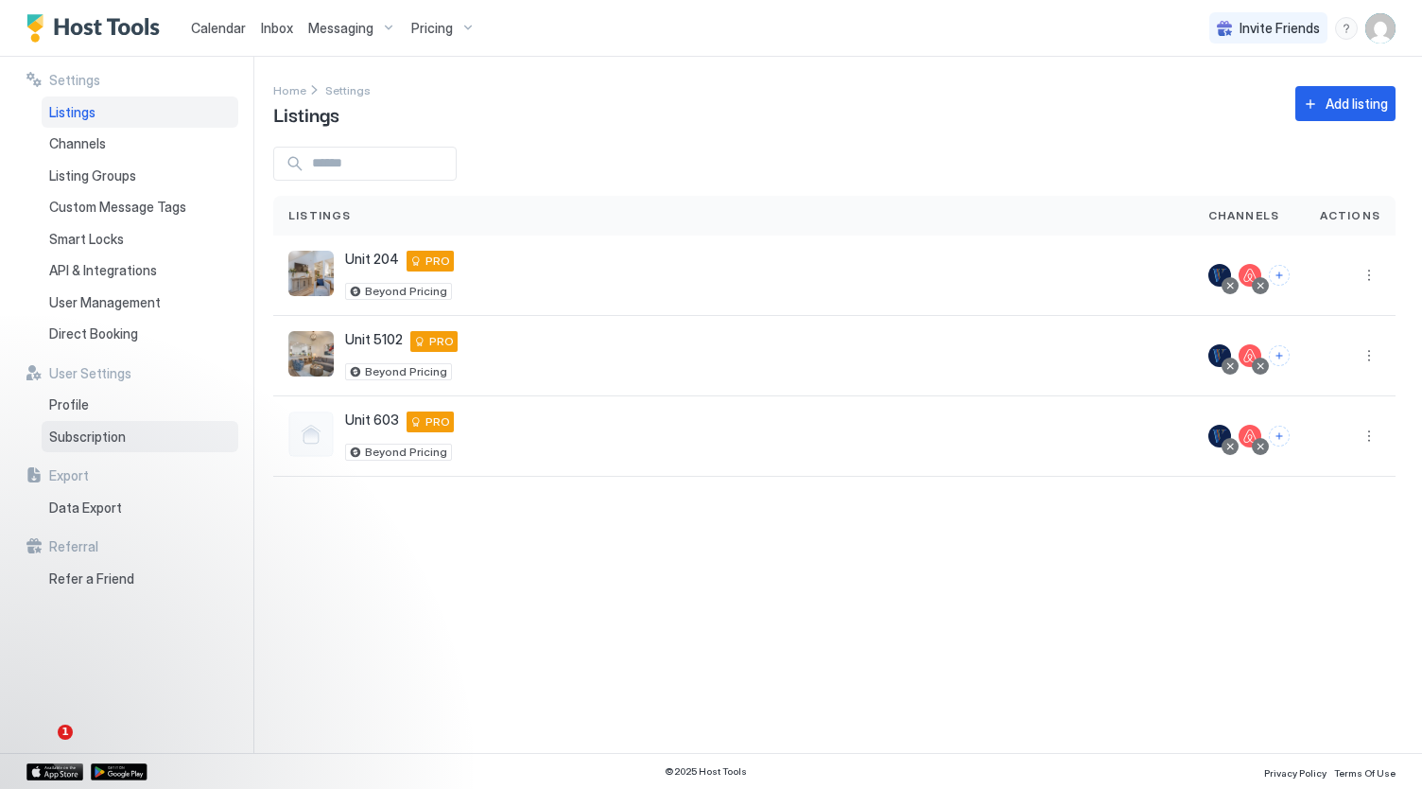
click at [80, 430] on span "Subscription" at bounding box center [87, 436] width 77 height 17
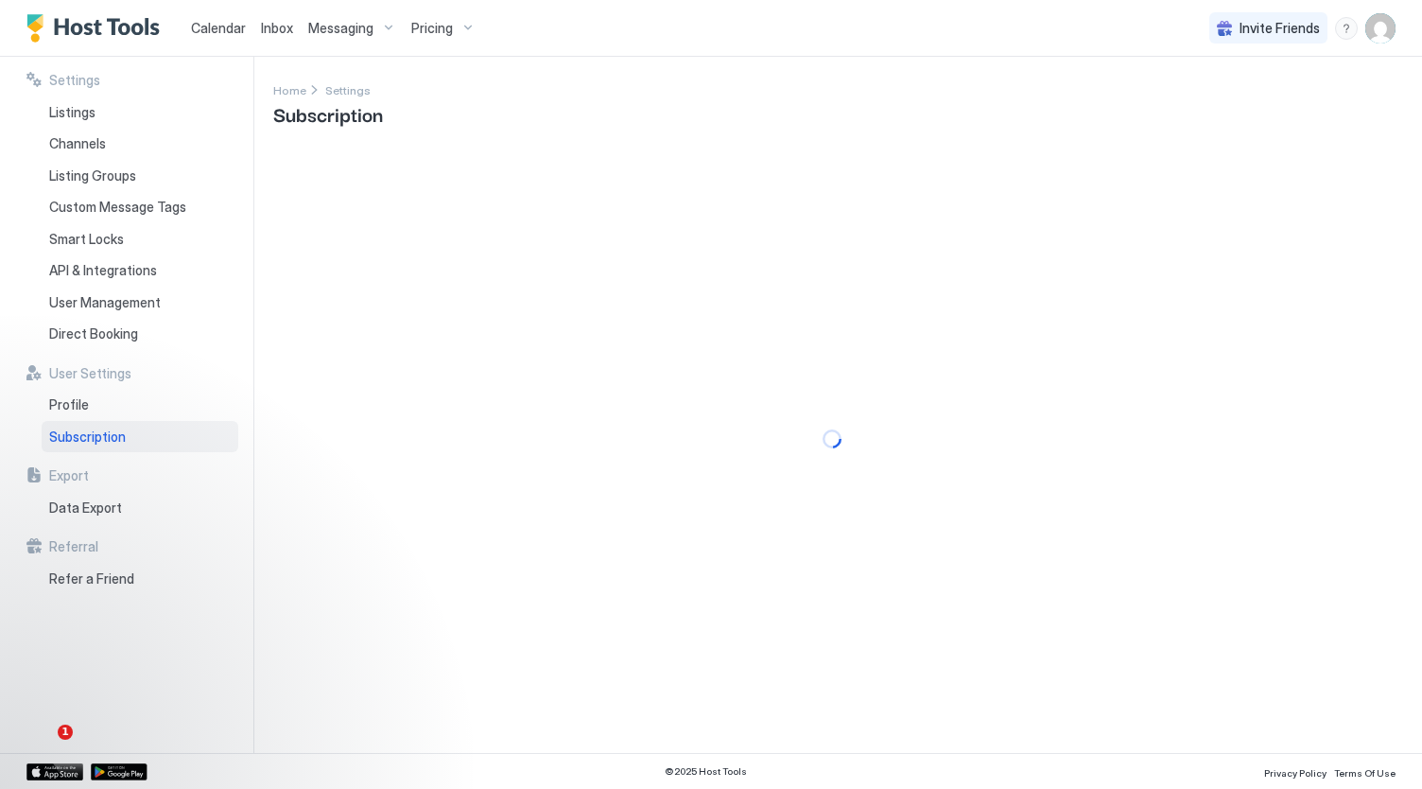
click at [1142, 310] on div at bounding box center [834, 438] width 1123 height 583
click at [133, 409] on div "Profile" at bounding box center [140, 405] width 197 height 32
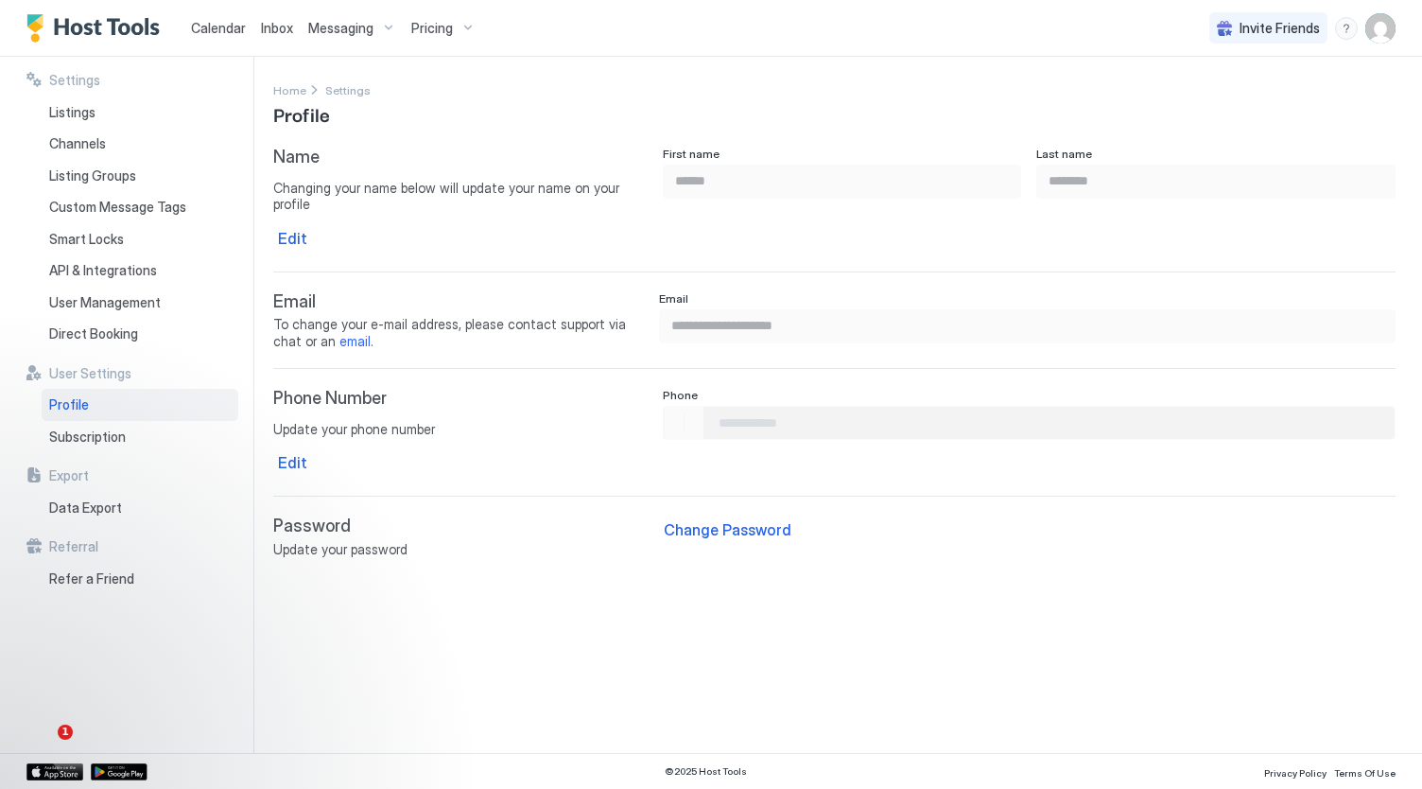
type input "**********"
click at [146, 428] on div "Subscription" at bounding box center [140, 437] width 197 height 32
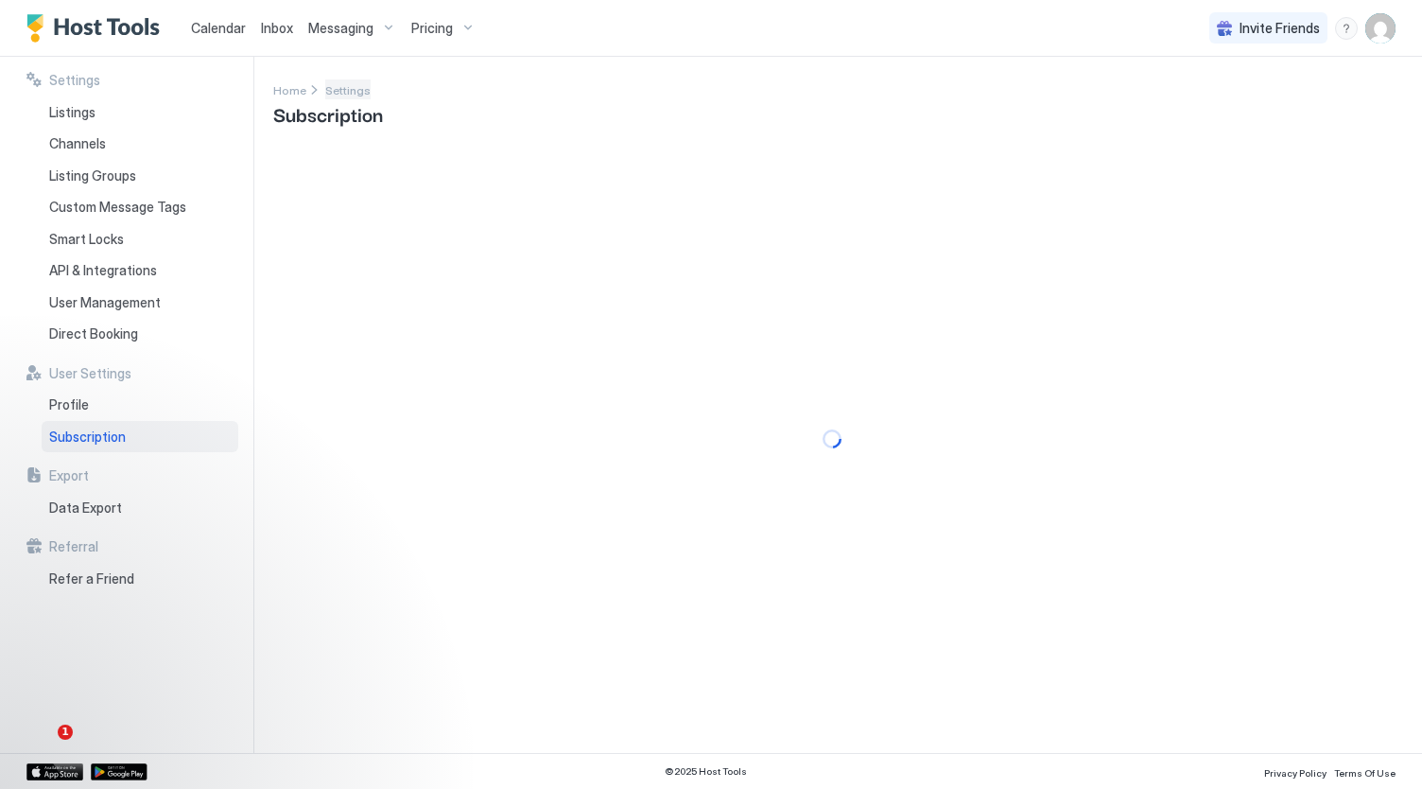
click at [340, 86] on span "Settings" at bounding box center [347, 90] width 45 height 14
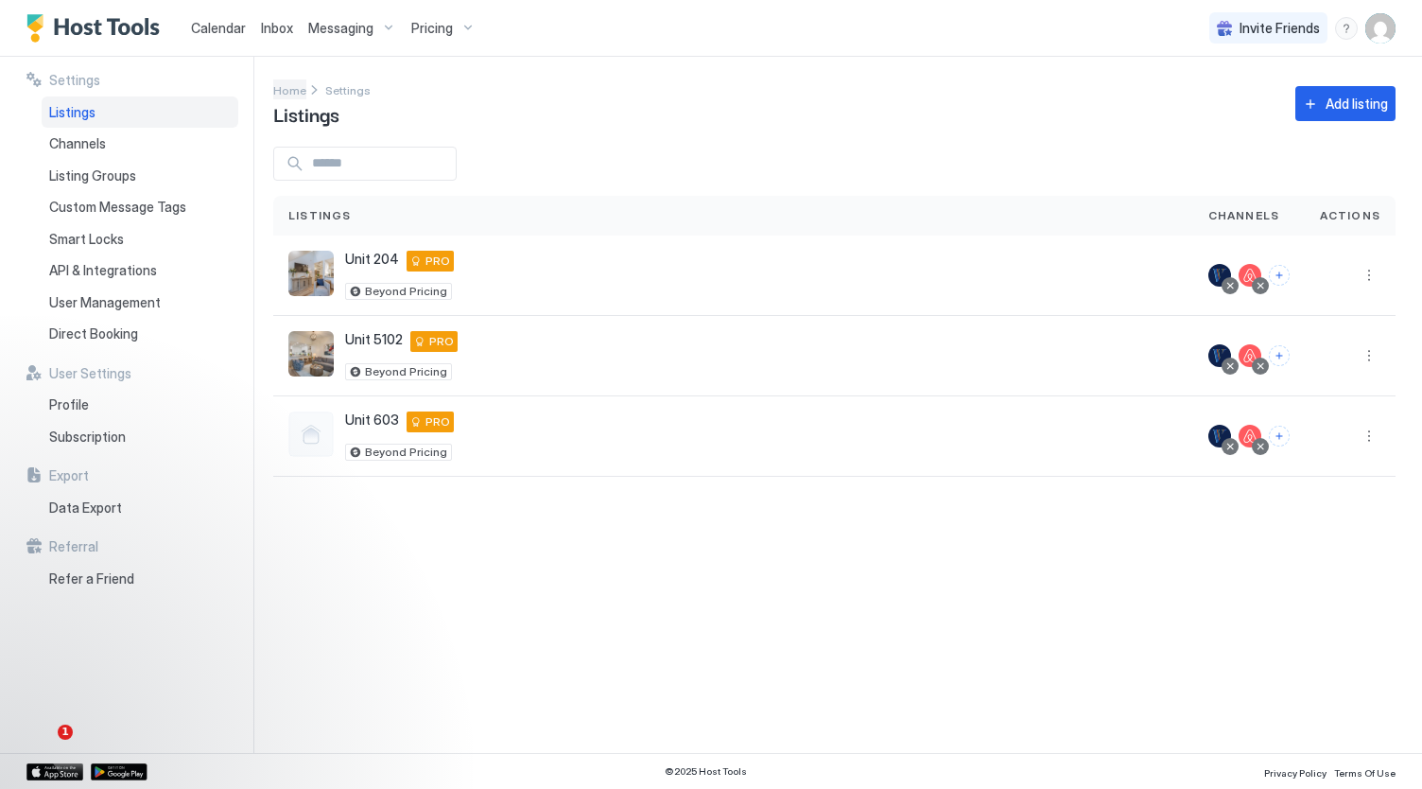
click at [290, 91] on span "Home" at bounding box center [289, 90] width 33 height 14
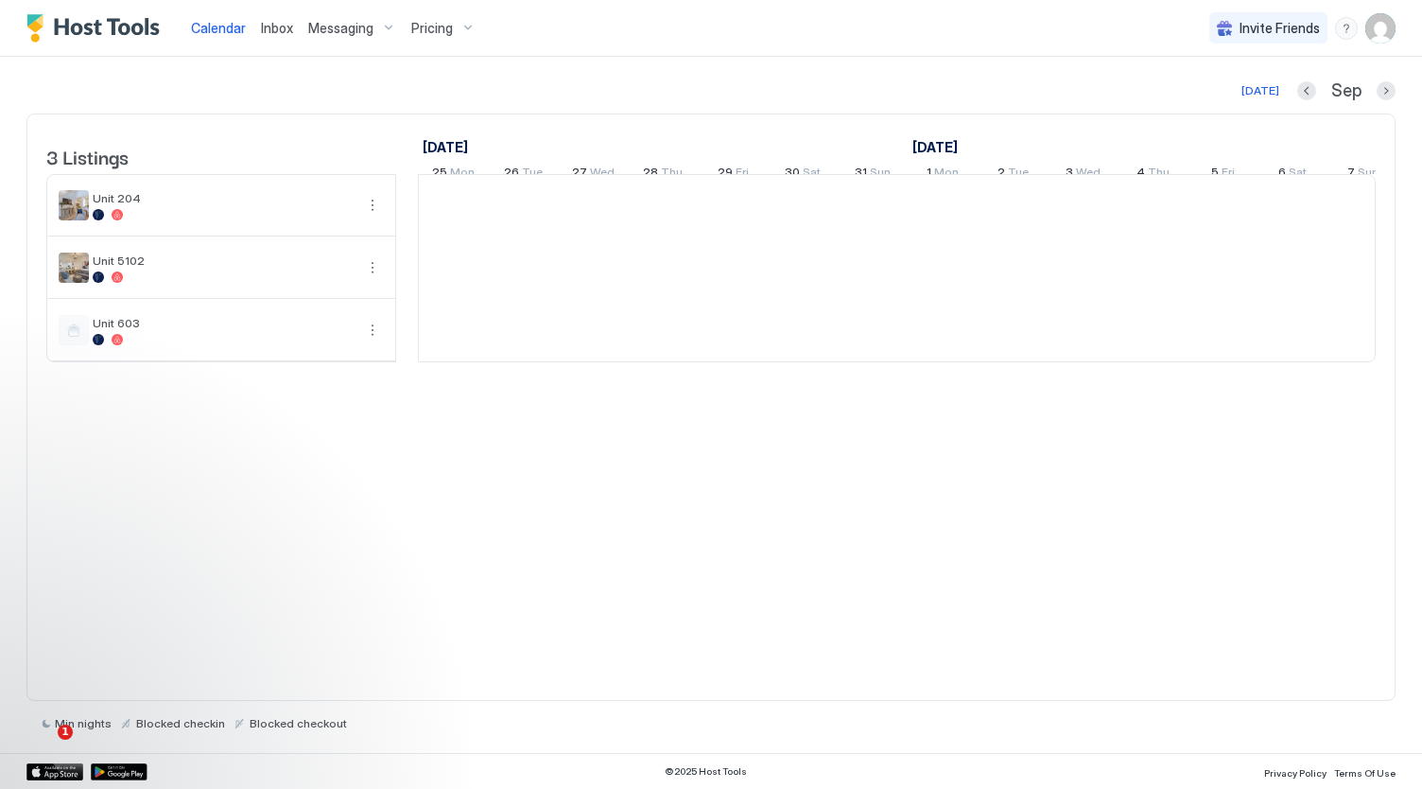
scroll to position [0, 1051]
click at [1390, 35] on img "User profile" at bounding box center [1381, 28] width 30 height 30
click at [1292, 112] on div "Settings" at bounding box center [1275, 106] width 240 height 33
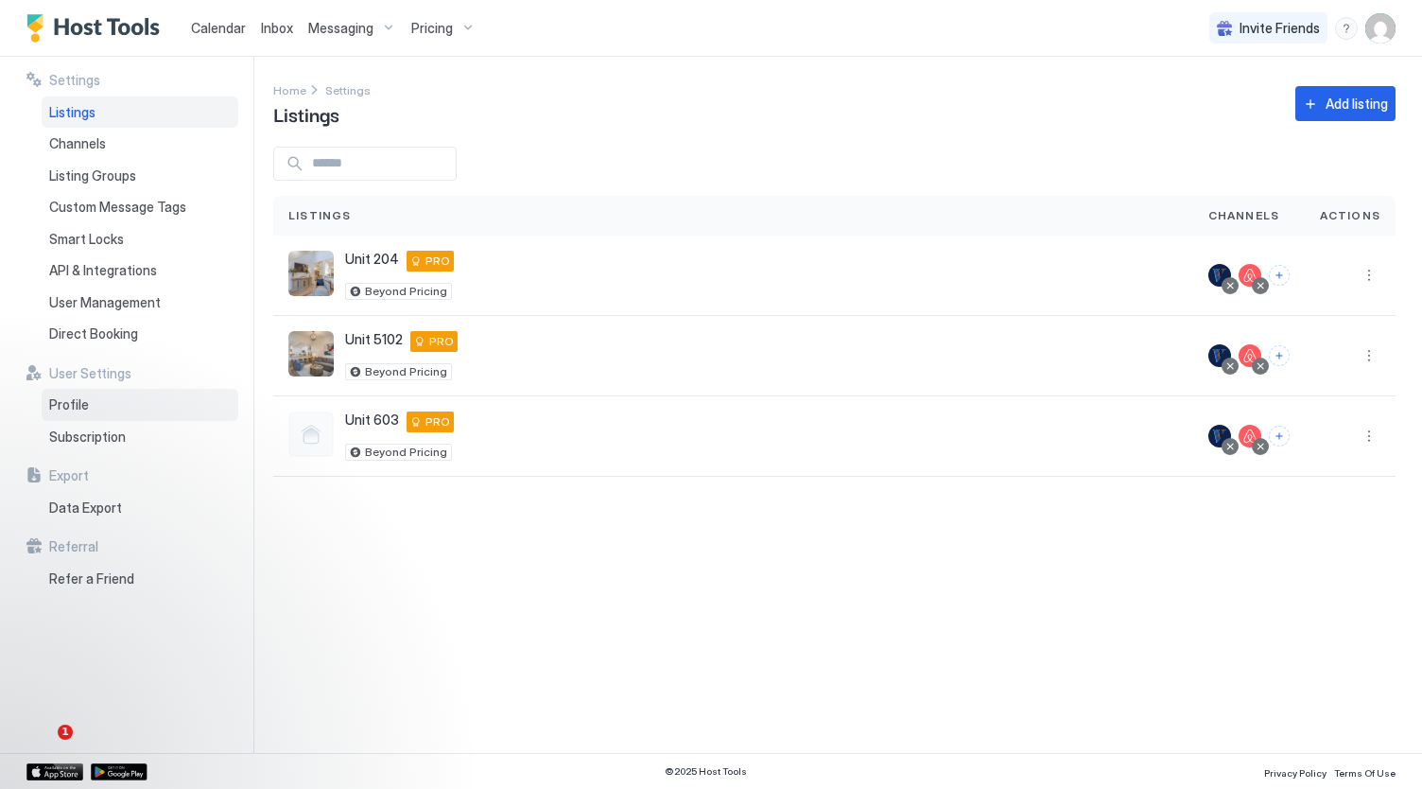
click at [170, 403] on div "Profile" at bounding box center [140, 405] width 197 height 32
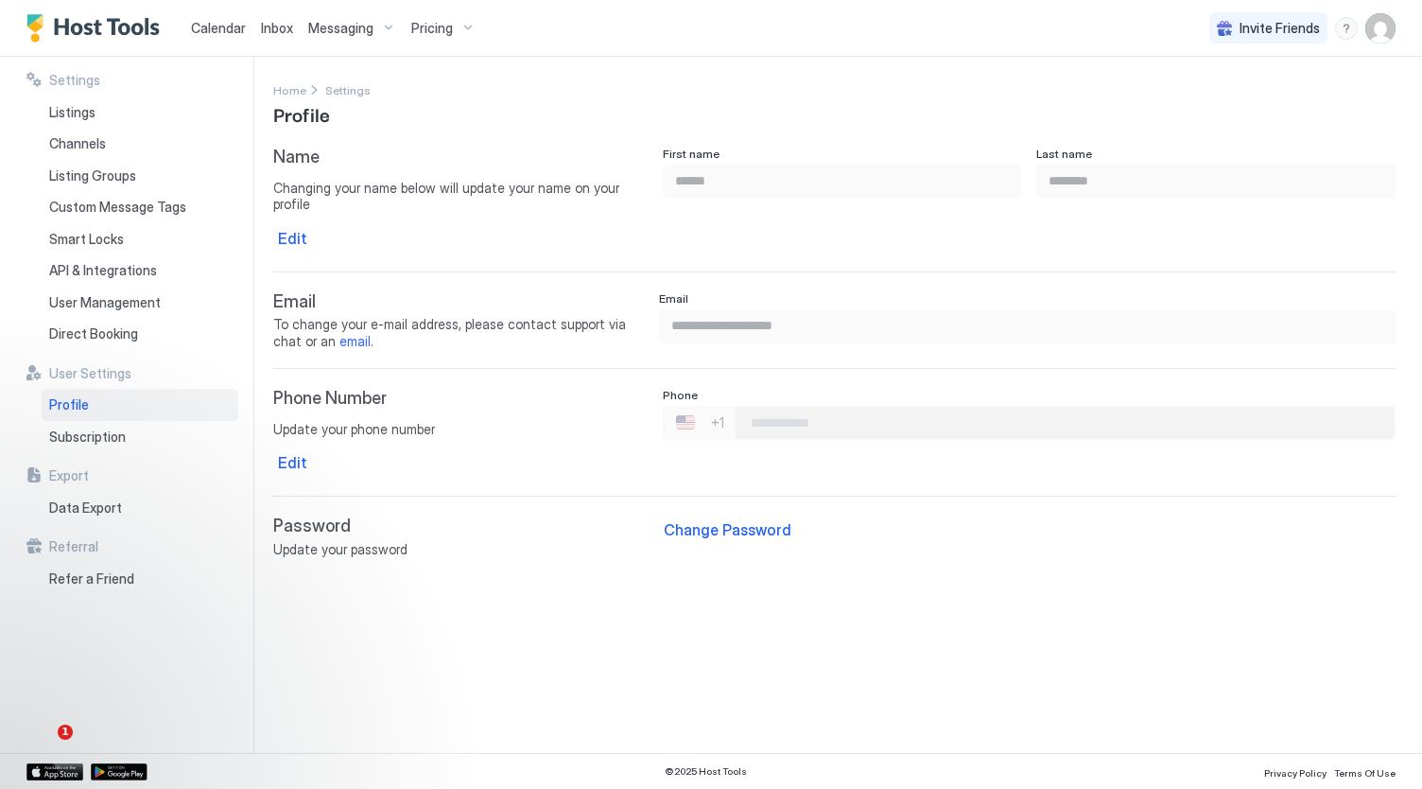
type input "**********"
click at [155, 440] on div "Subscription" at bounding box center [140, 437] width 197 height 32
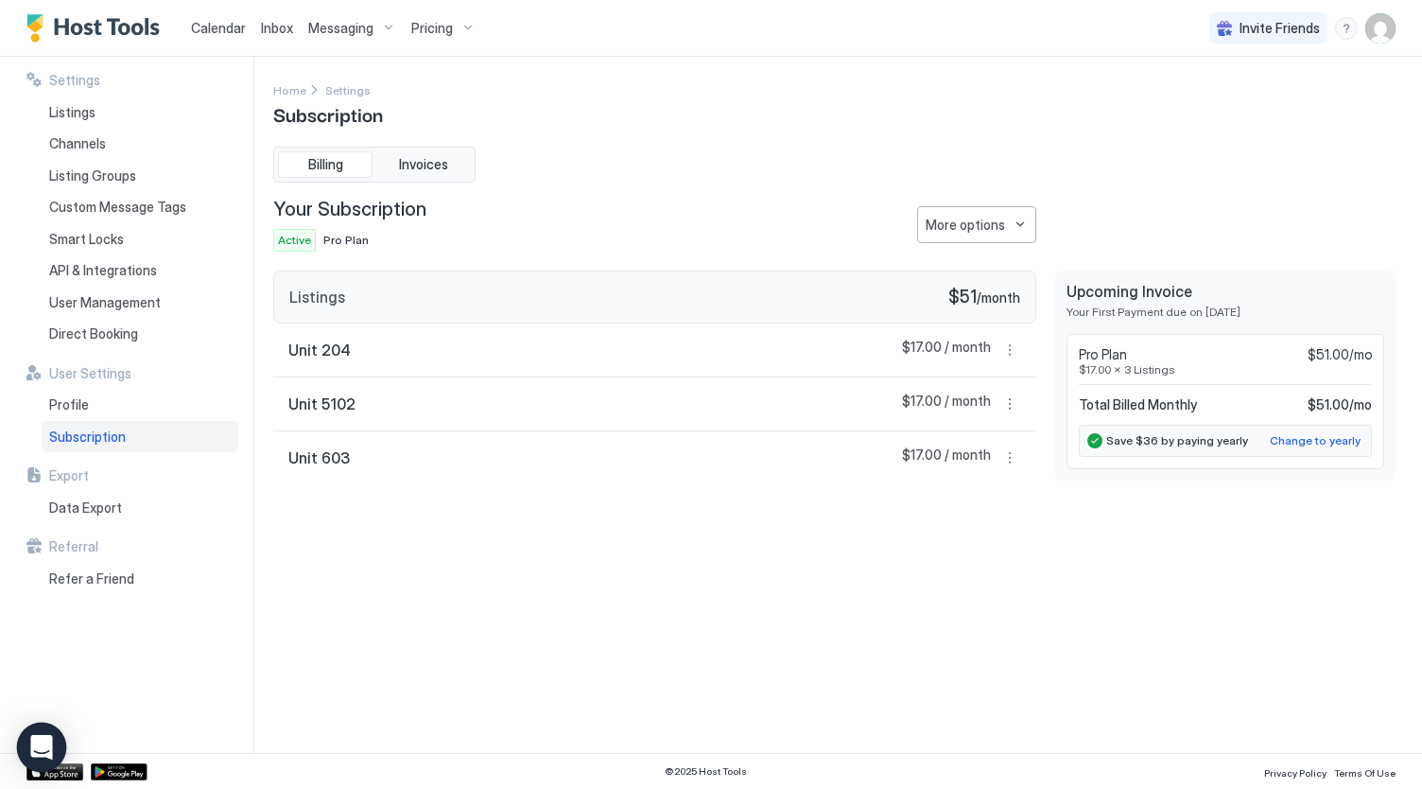
drag, startPoint x: 55, startPoint y: 746, endPoint x: 44, endPoint y: 741, distance: 12.3
click at [44, 741] on icon "Open Intercom Messenger" at bounding box center [41, 747] width 22 height 25
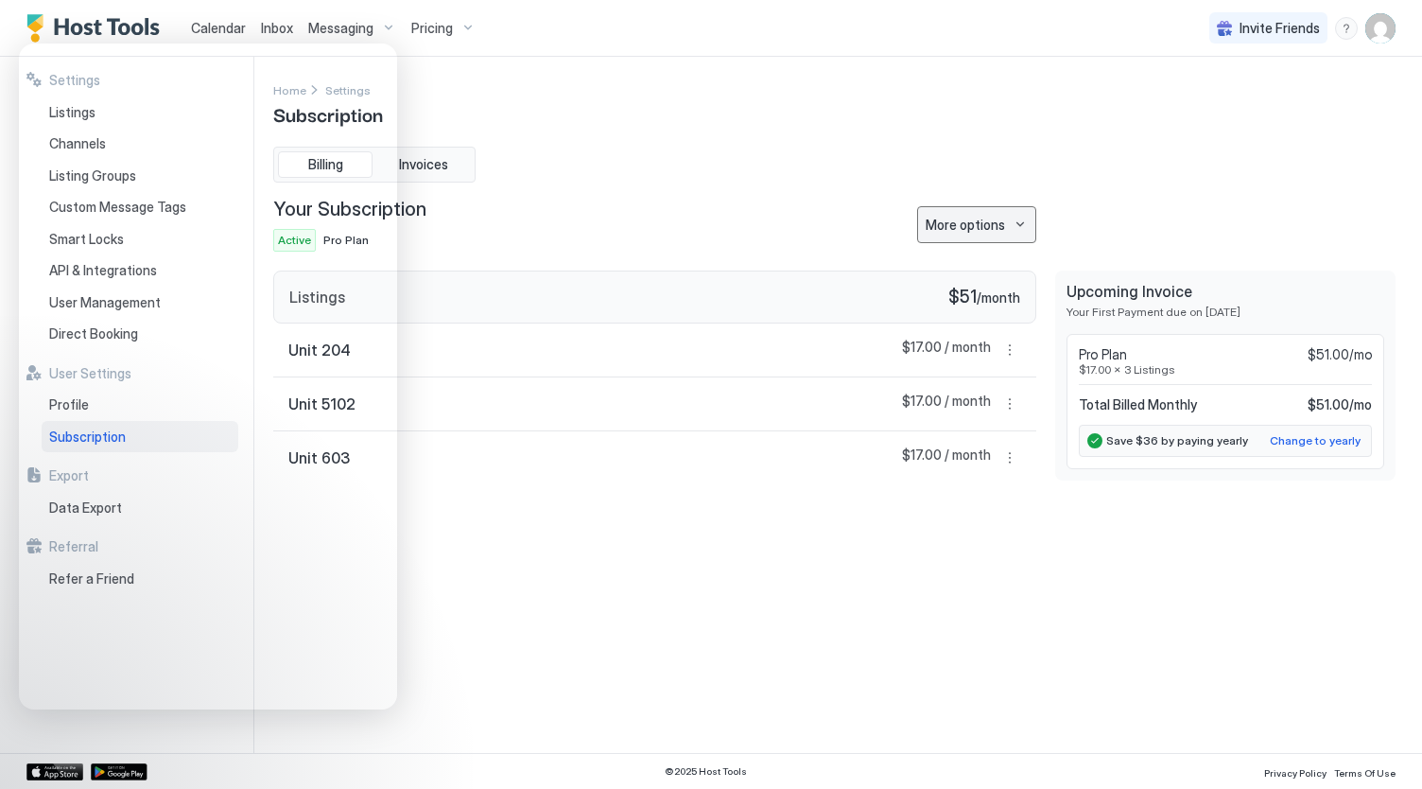
click at [994, 218] on div "More options" at bounding box center [965, 225] width 79 height 20
click at [985, 277] on div "Edit Credit Card" at bounding box center [971, 286] width 147 height 30
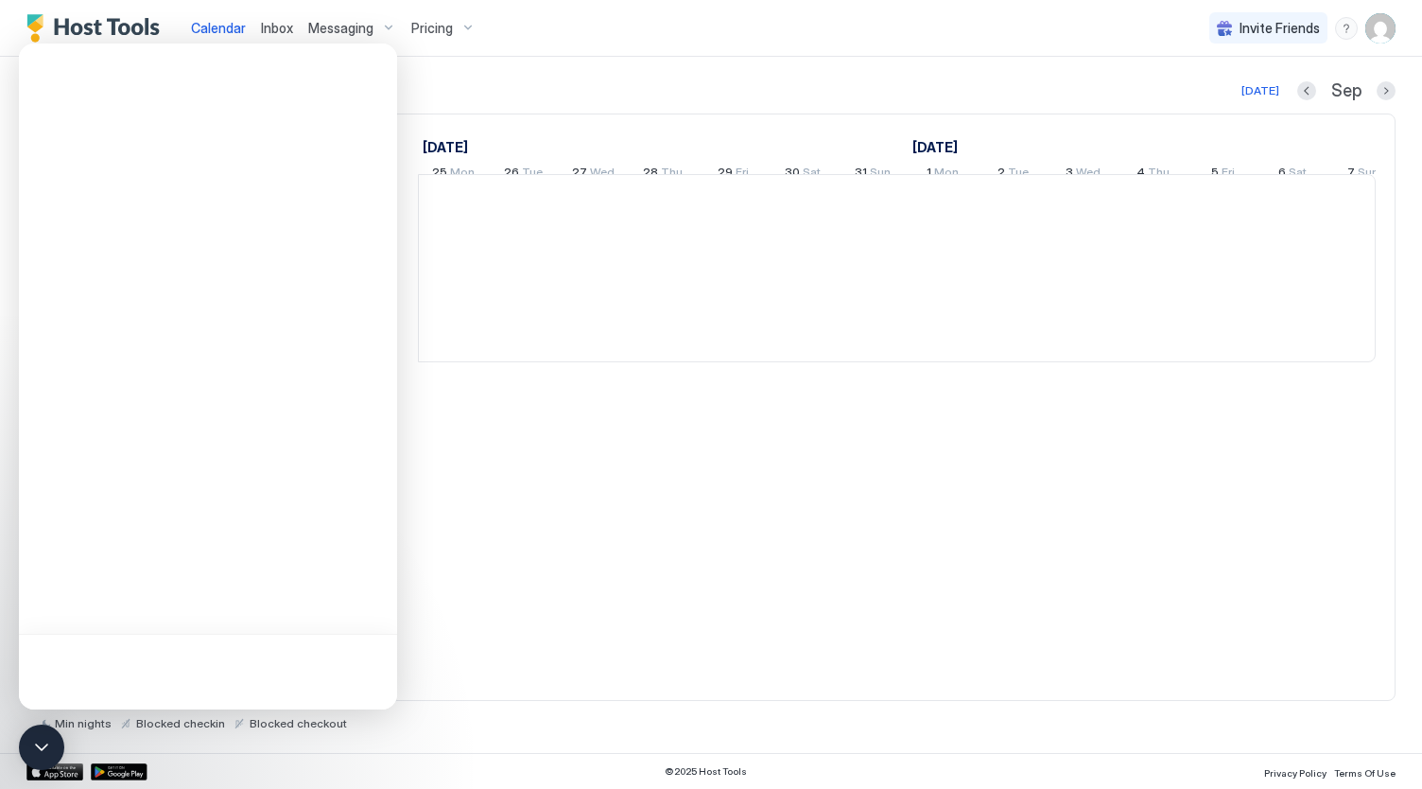
scroll to position [0, 1051]
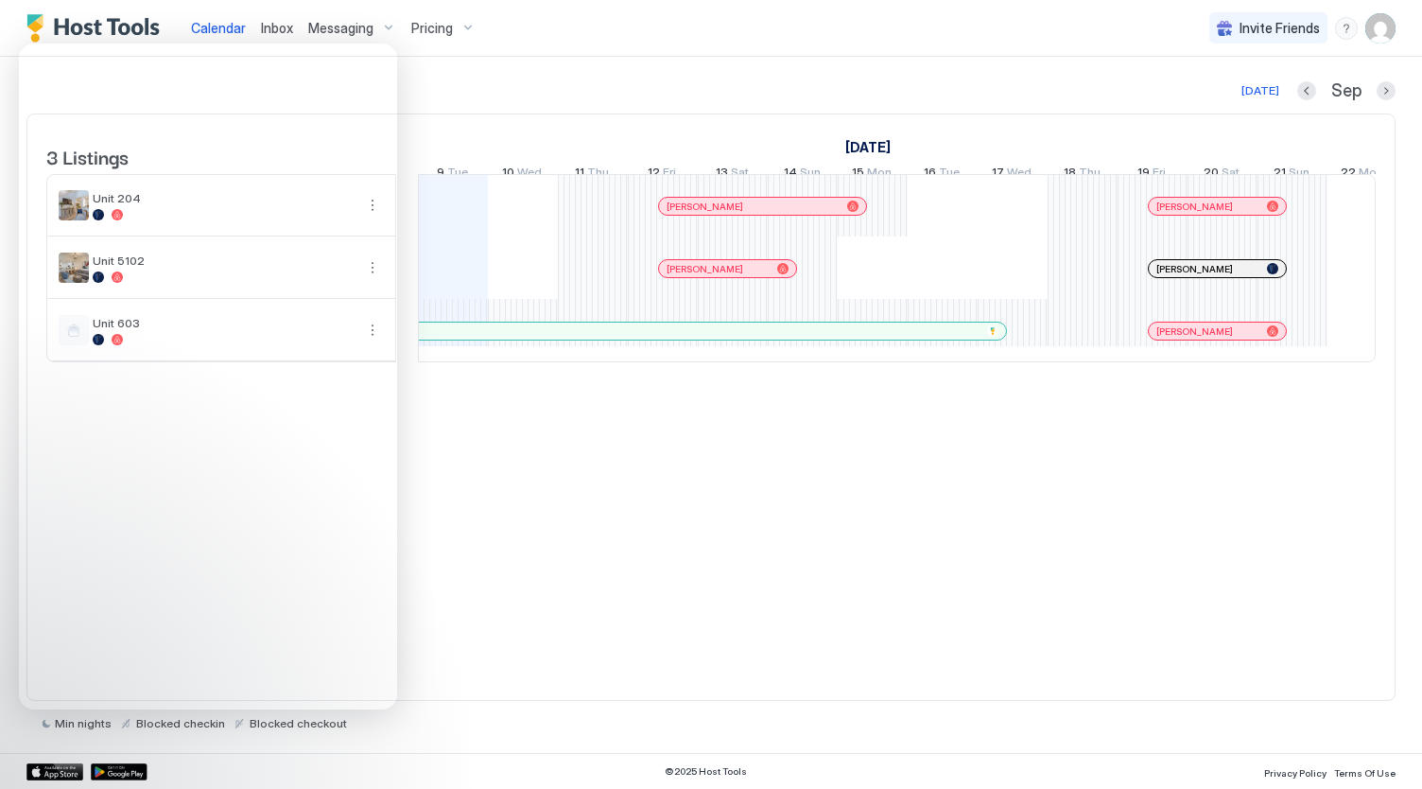
click at [1180, 478] on div "3 Listings [DATE] [DATE] [DATE] 25 Mon 26 Tue 27 Wed 28 Thu 29 Fri 30 Sat 31 Su…" at bounding box center [710, 406] width 1369 height 587
click at [1377, 29] on img "User profile" at bounding box center [1381, 28] width 30 height 30
click at [1242, 109] on div "Settings" at bounding box center [1275, 106] width 240 height 33
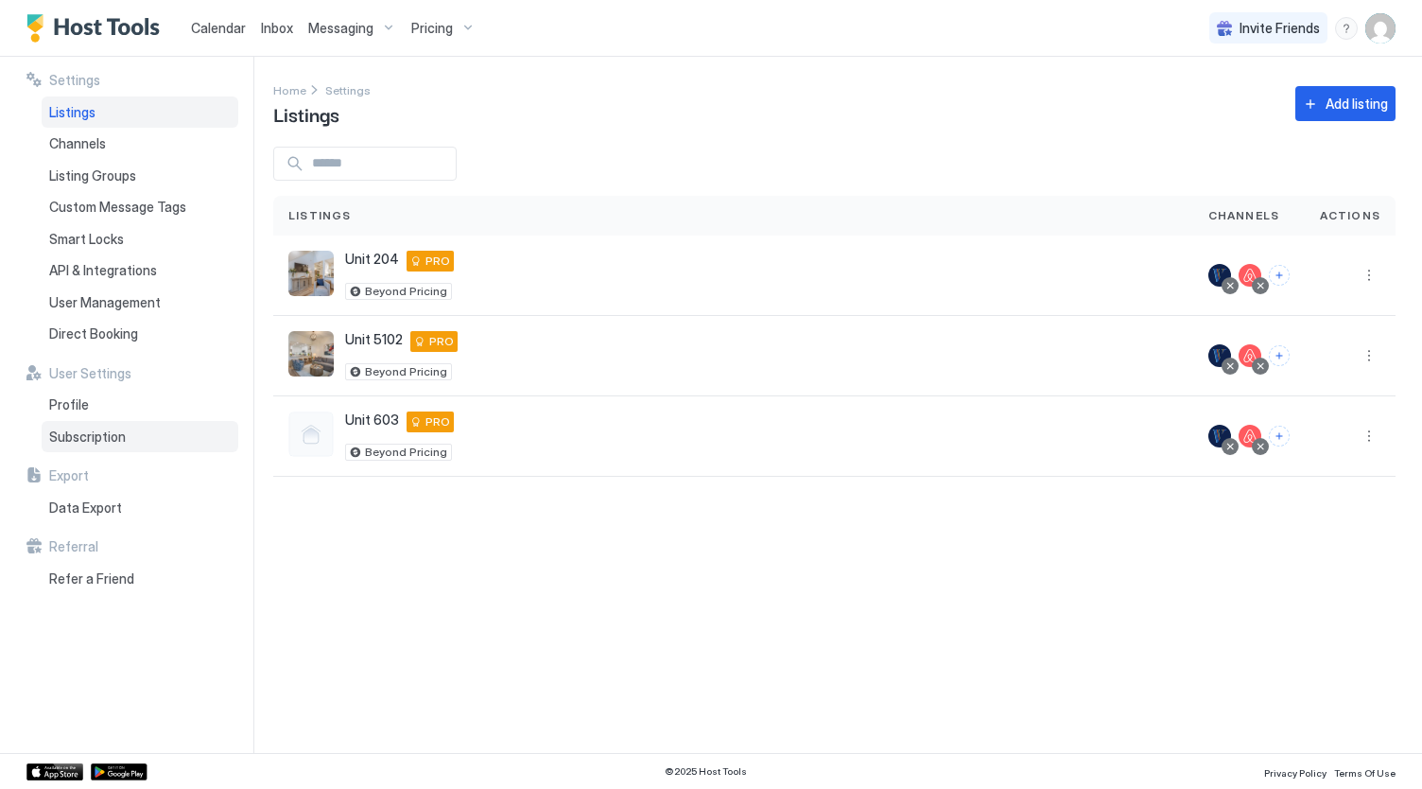
click at [76, 430] on span "Subscription" at bounding box center [87, 436] width 77 height 17
